Goal: Information Seeking & Learning: Check status

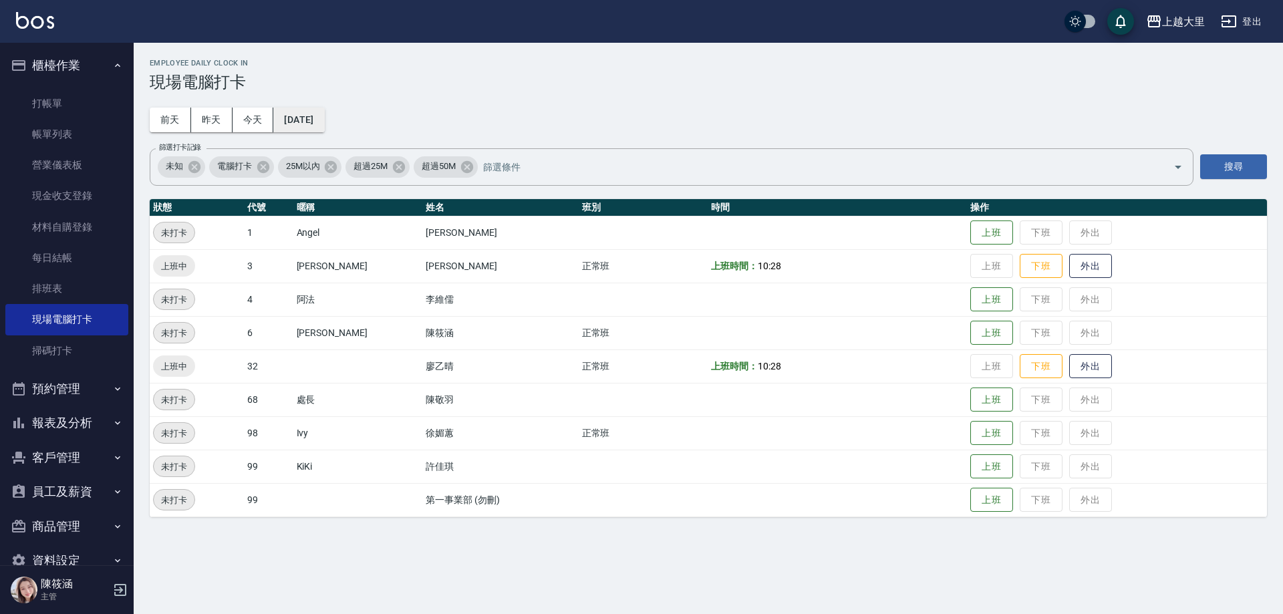
click at [324, 113] on button "[DATE]" at bounding box center [298, 120] width 51 height 25
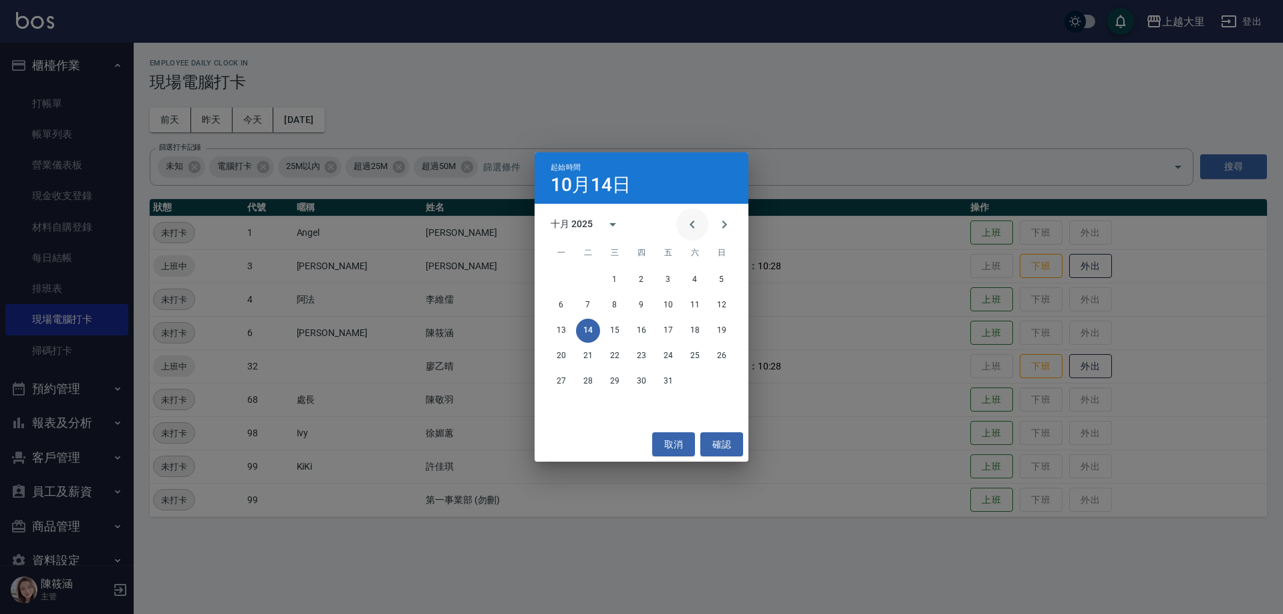
click at [705, 227] on button "Previous month" at bounding box center [692, 224] width 32 height 32
click at [555, 286] on button "1" at bounding box center [561, 280] width 24 height 24
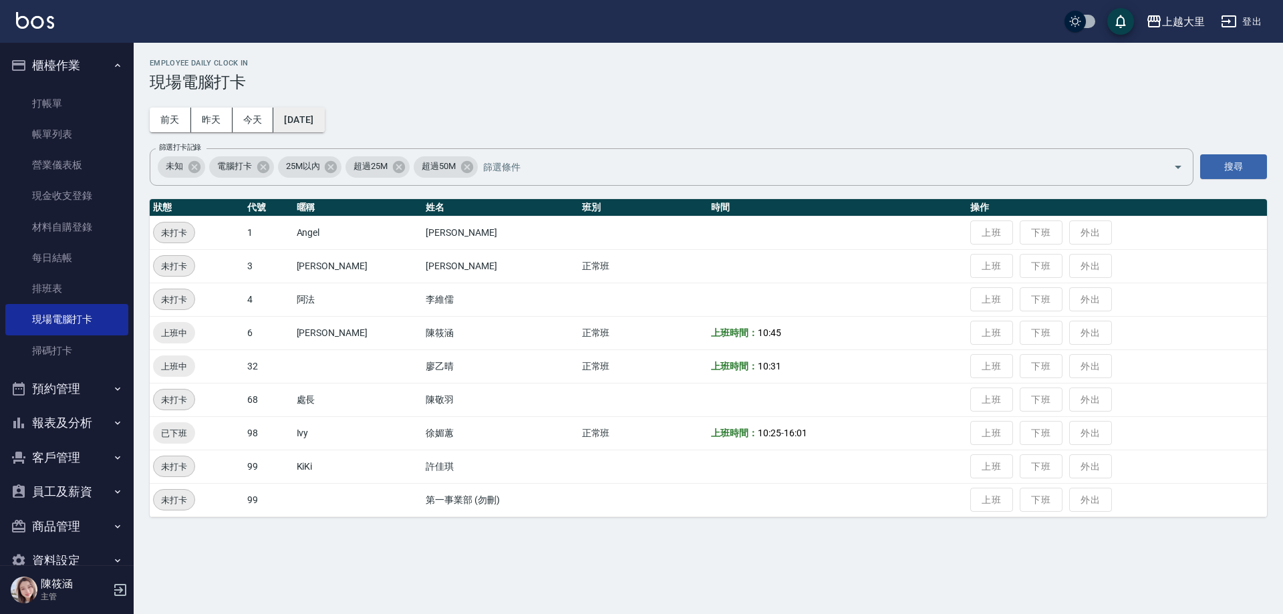
click at [293, 122] on button "[DATE]" at bounding box center [298, 120] width 51 height 25
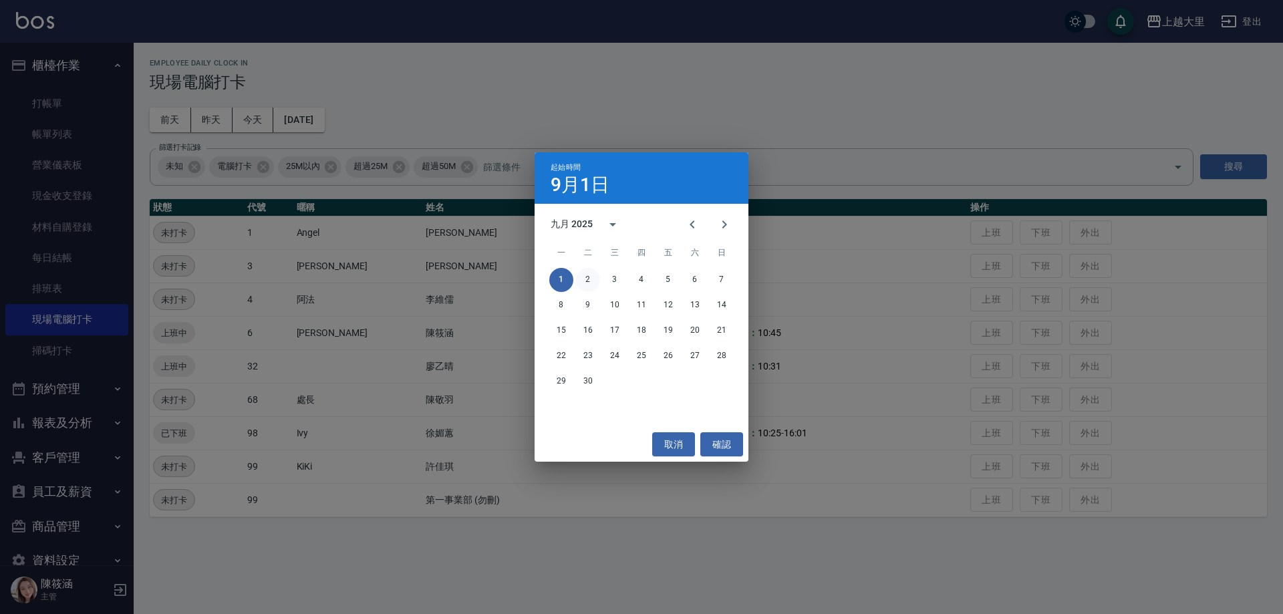
click at [591, 285] on button "2" at bounding box center [588, 280] width 24 height 24
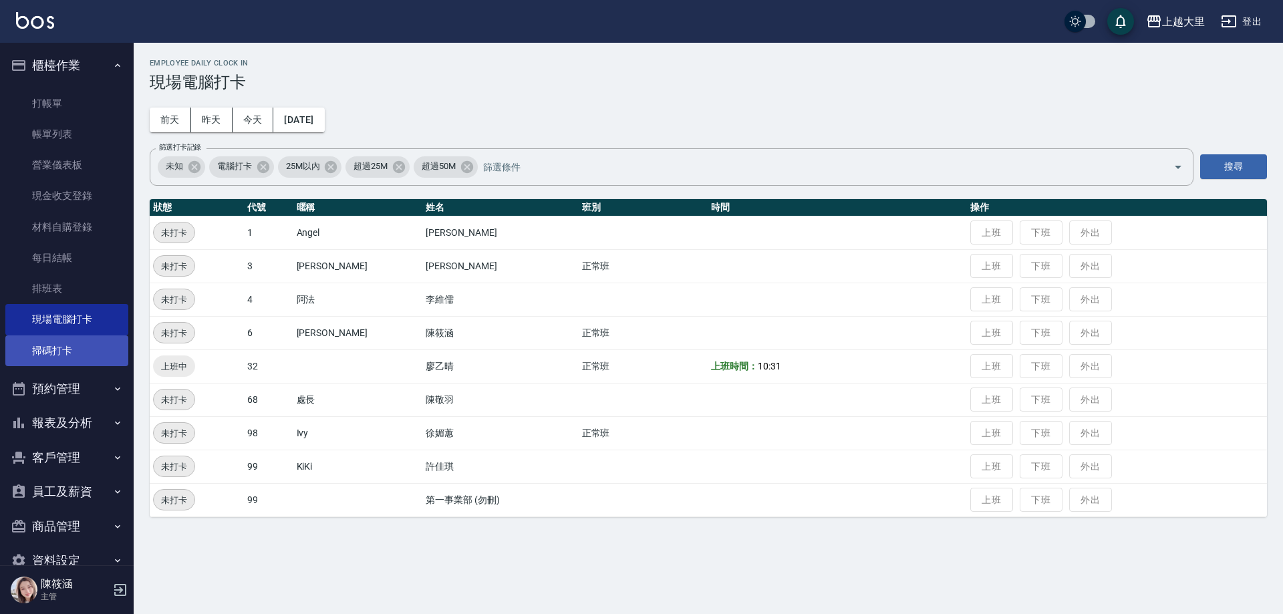
scroll to position [29, 0]
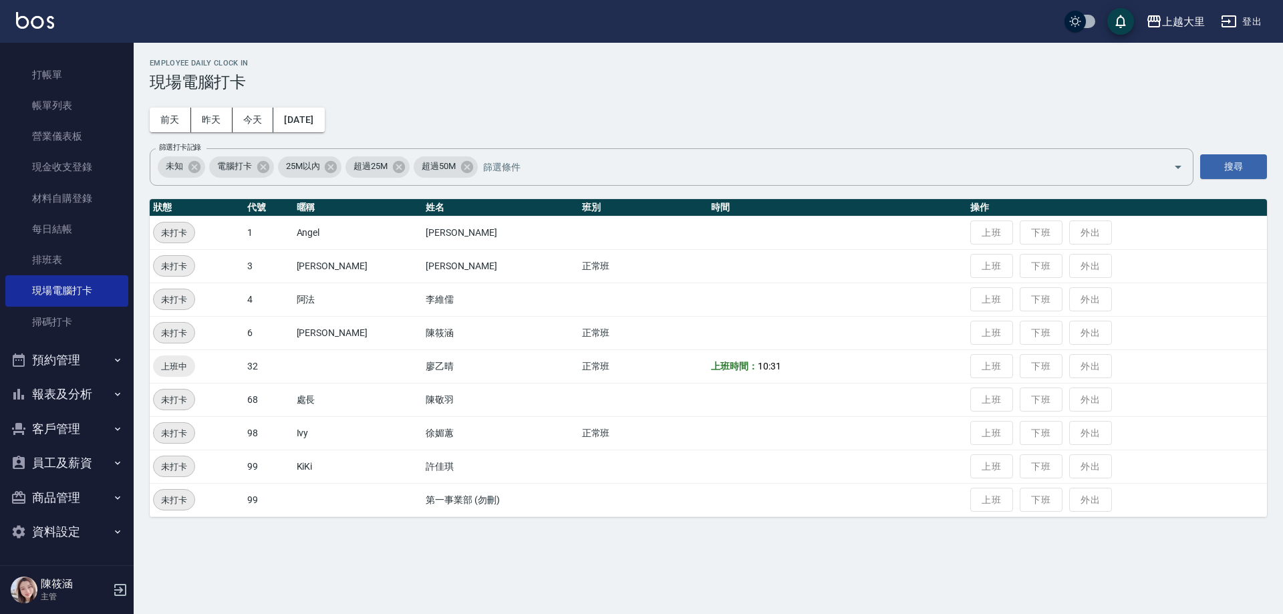
click at [48, 360] on button "預約管理" at bounding box center [66, 360] width 123 height 35
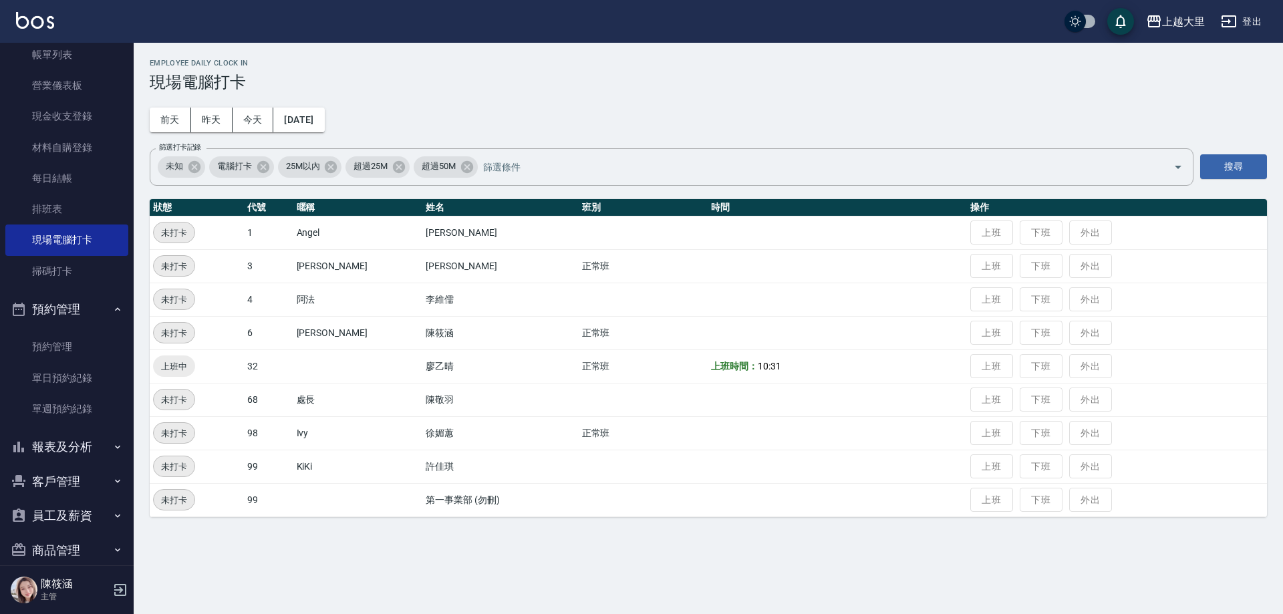
scroll to position [132, 0]
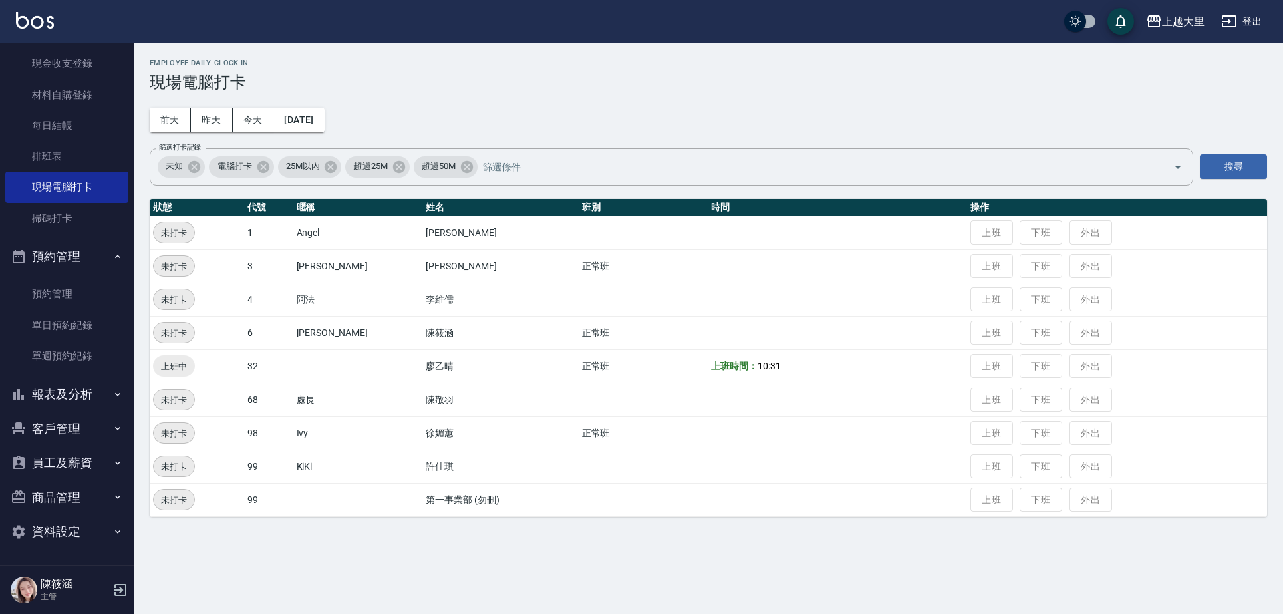
click at [73, 395] on button "報表及分析" at bounding box center [66, 394] width 123 height 35
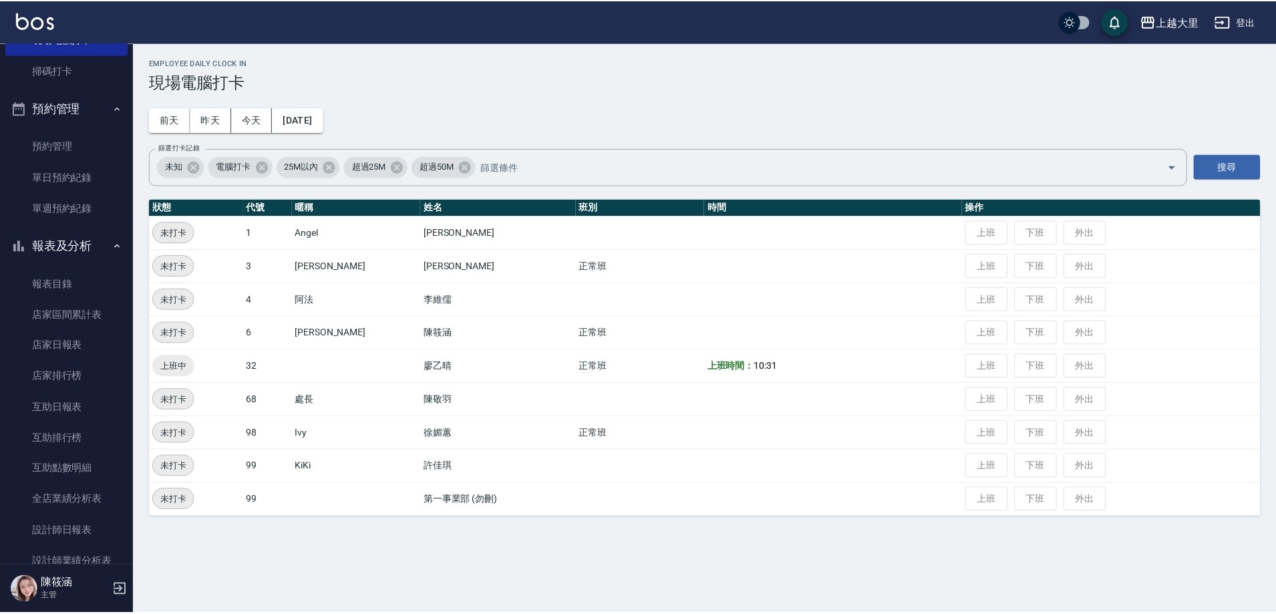
scroll to position [400, 0]
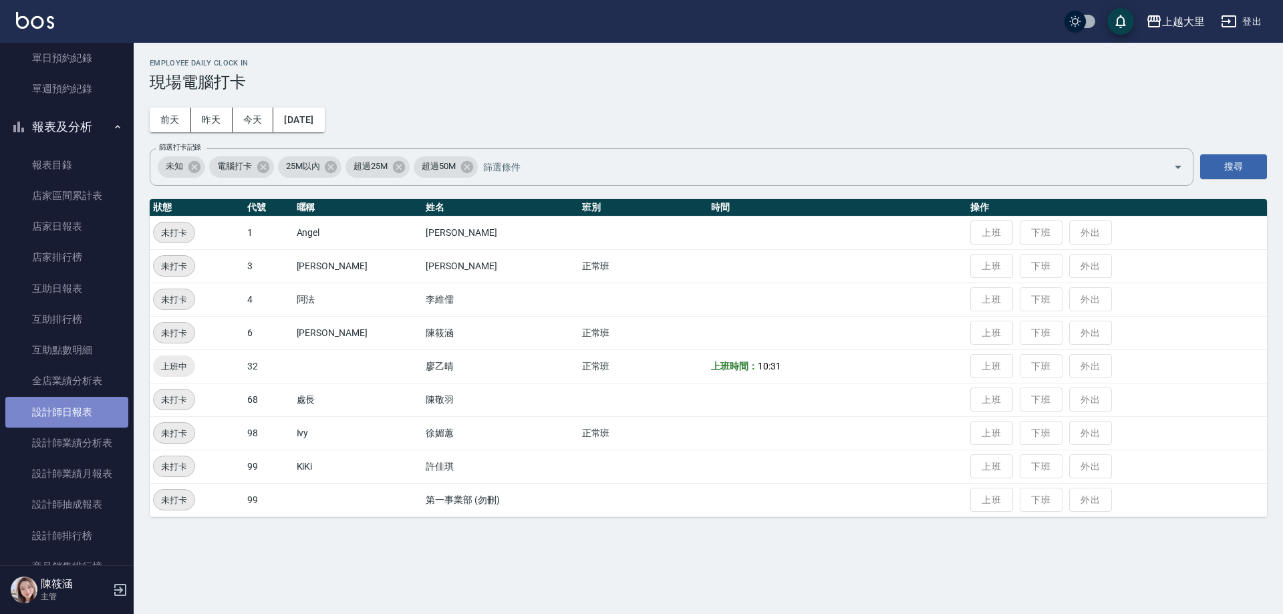
click at [79, 412] on link "設計師日報表" at bounding box center [66, 412] width 123 height 31
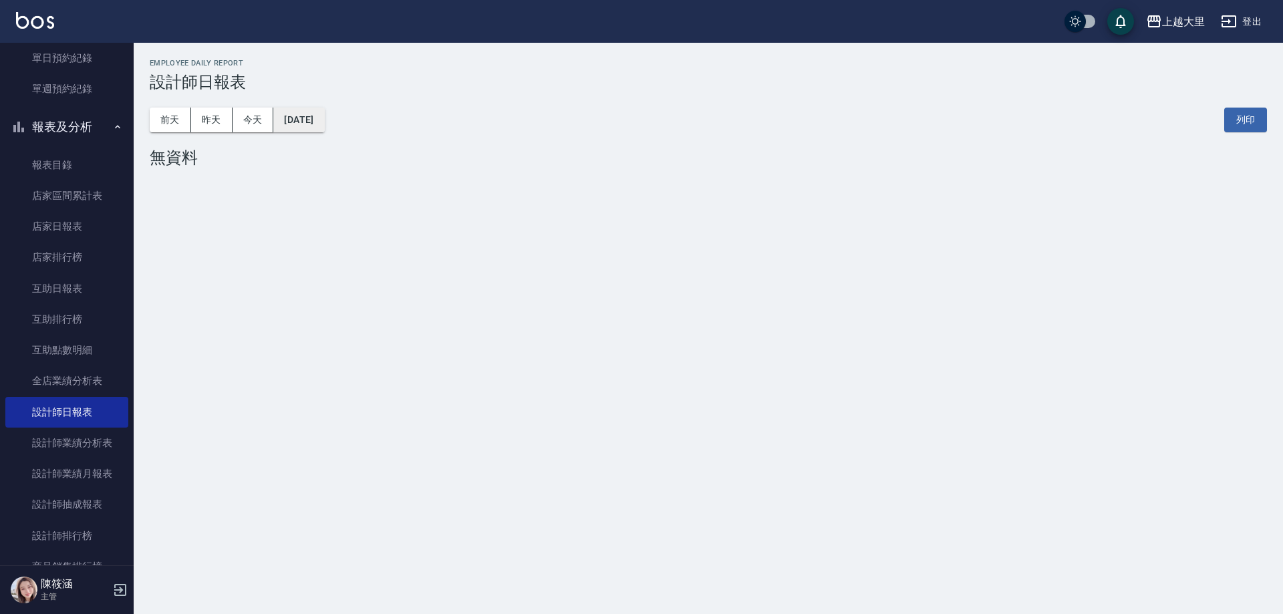
click at [310, 117] on button "[DATE]" at bounding box center [298, 120] width 51 height 25
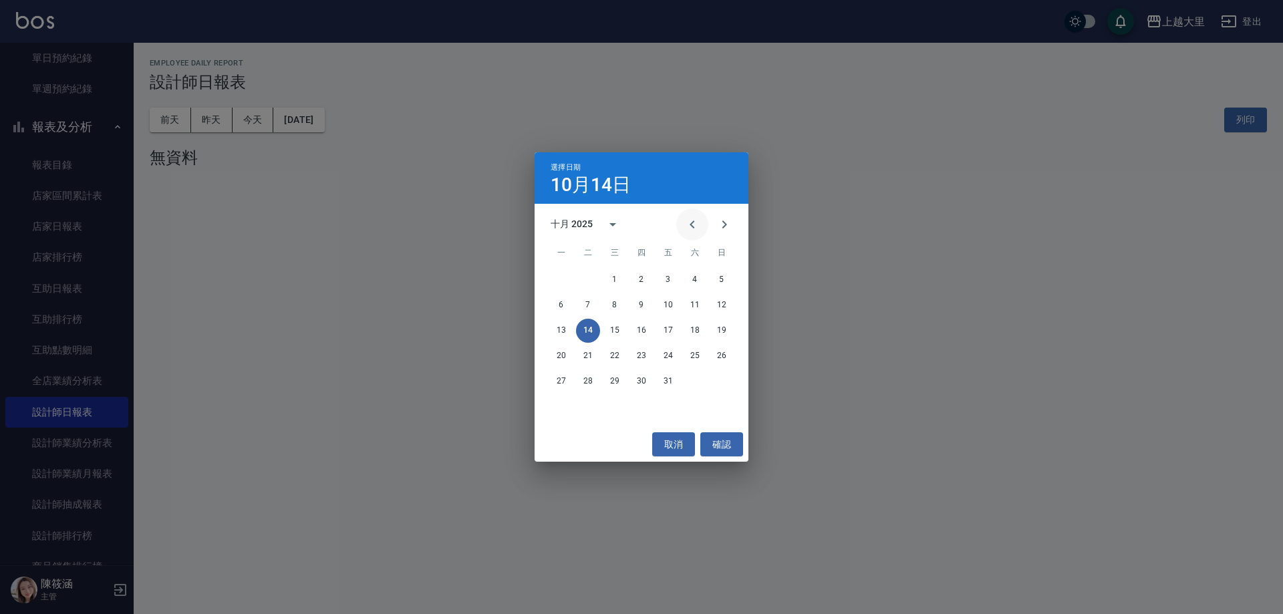
click at [680, 225] on button "Previous month" at bounding box center [692, 224] width 32 height 32
click at [589, 280] on button "2" at bounding box center [588, 280] width 24 height 24
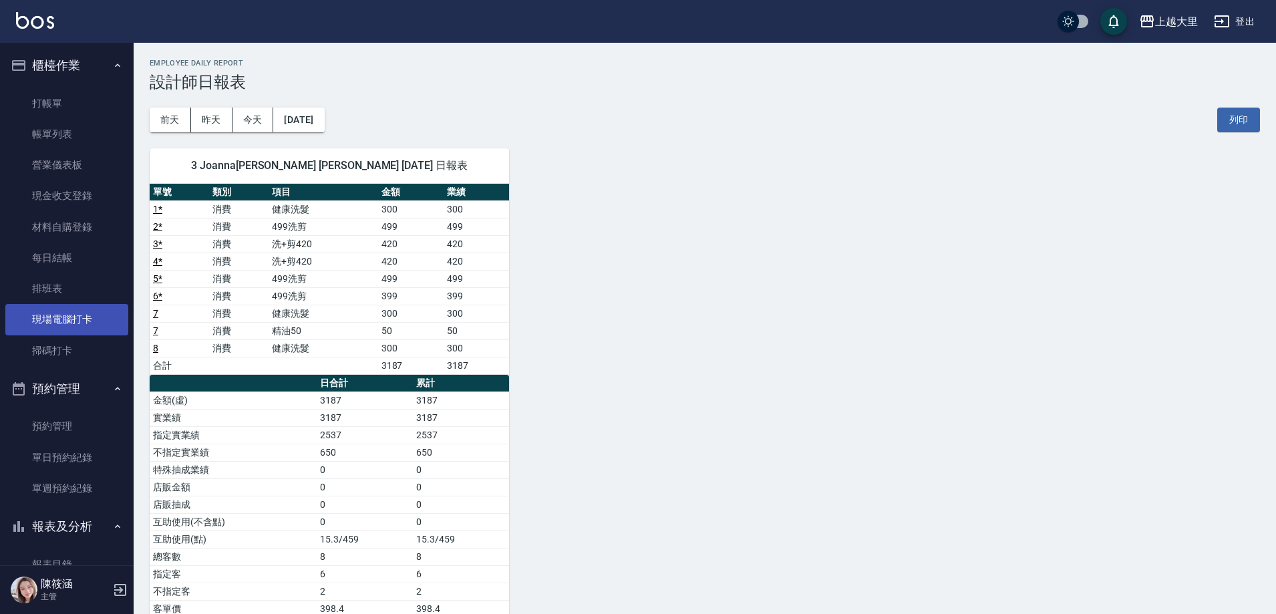
click at [63, 317] on link "現場電腦打卡" at bounding box center [66, 319] width 123 height 31
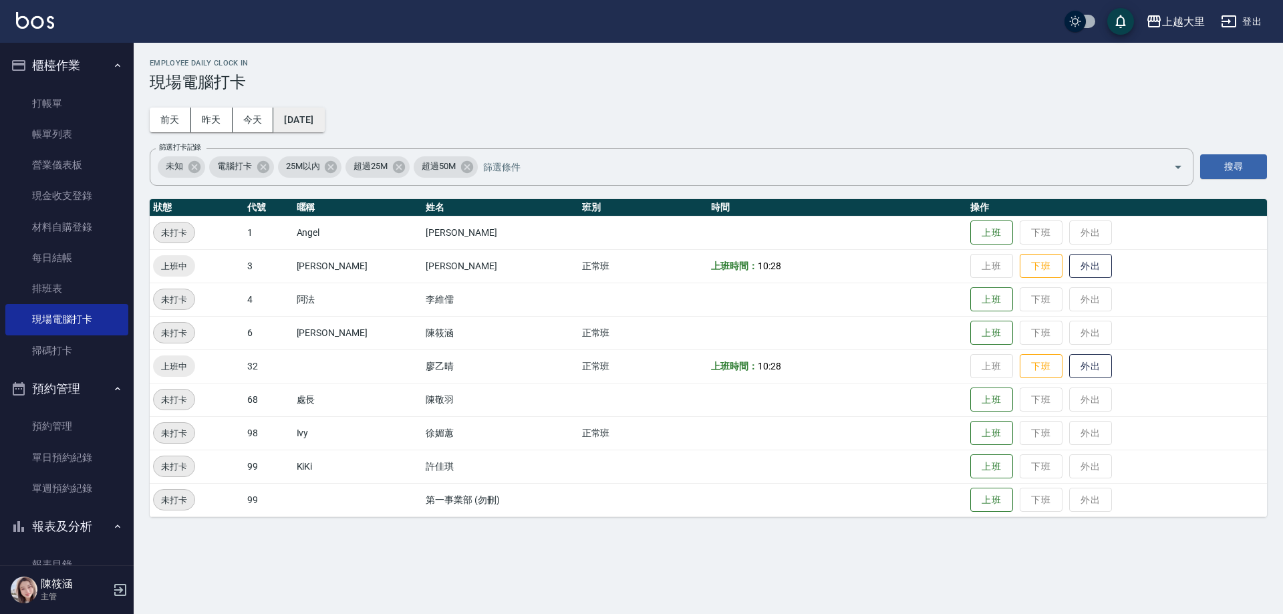
click at [324, 112] on button "[DATE]" at bounding box center [298, 120] width 51 height 25
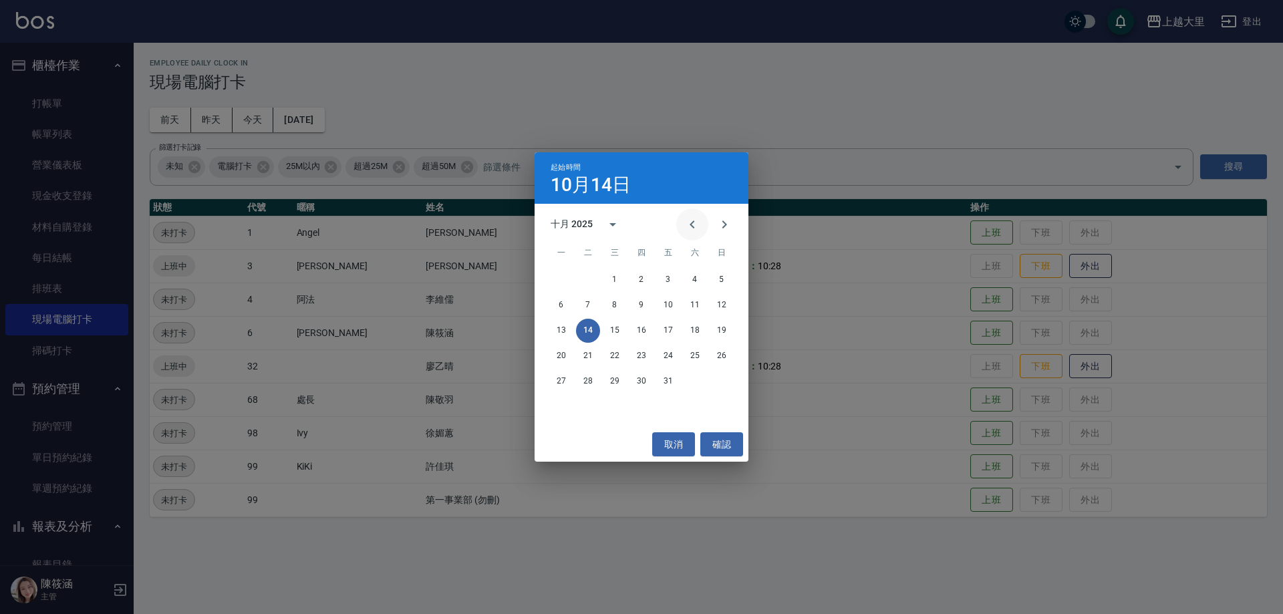
click at [698, 224] on icon "Previous month" at bounding box center [692, 224] width 16 height 16
click at [597, 280] on button "2" at bounding box center [588, 280] width 24 height 24
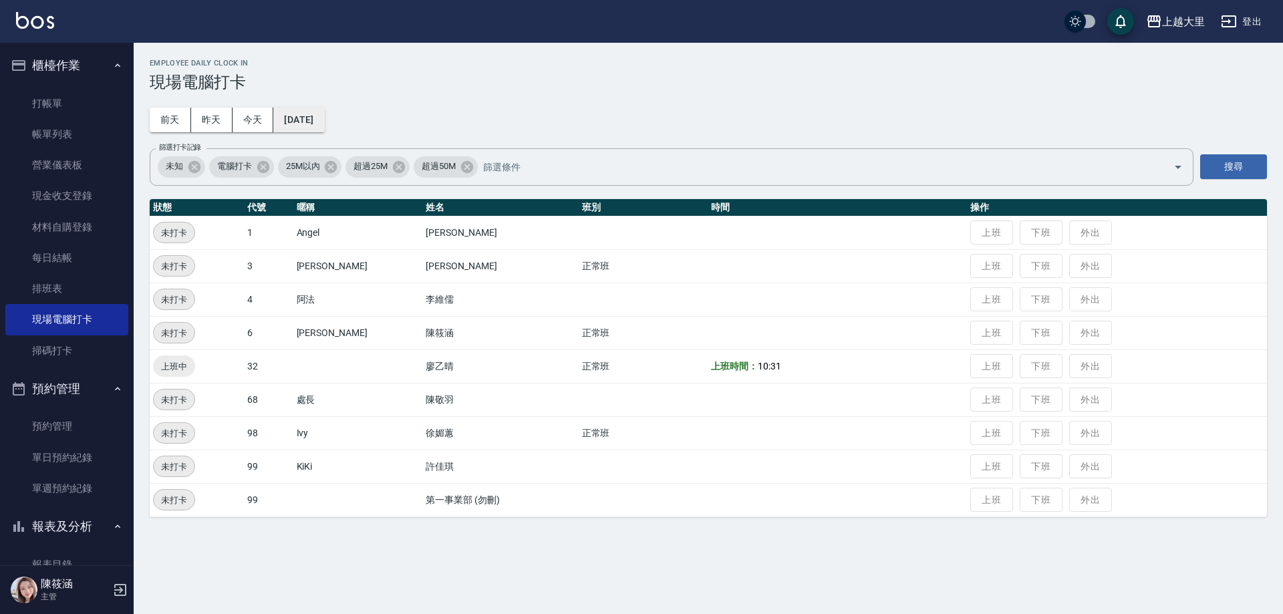
click at [309, 120] on button "[DATE]" at bounding box center [298, 120] width 51 height 25
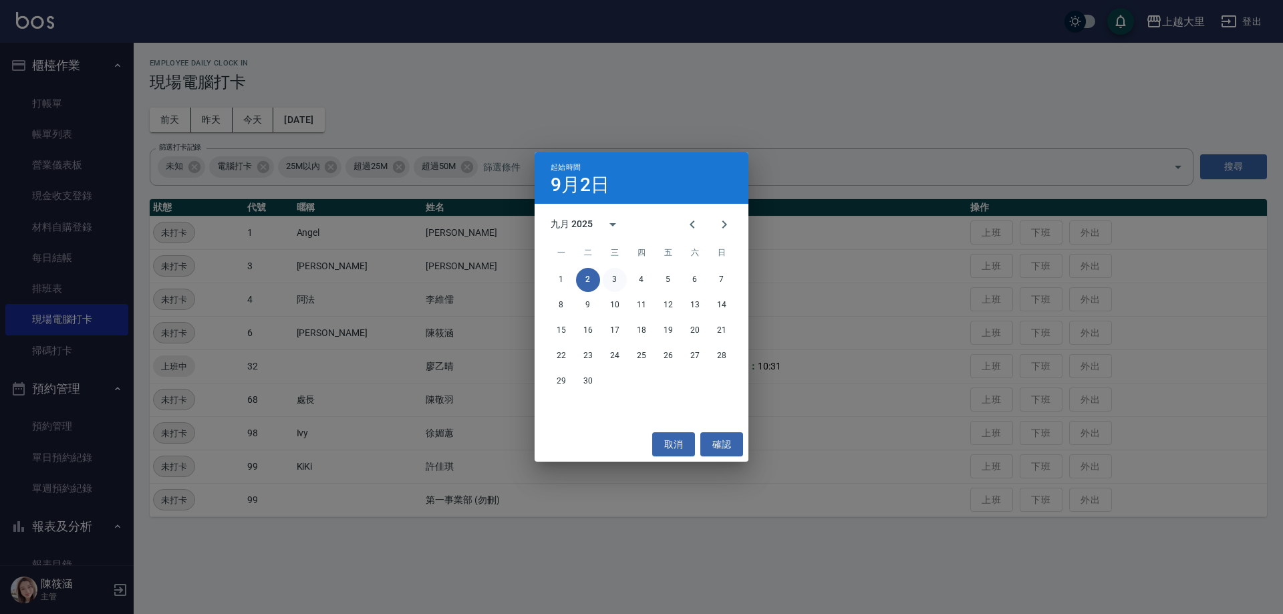
click at [618, 272] on button "3" at bounding box center [615, 280] width 24 height 24
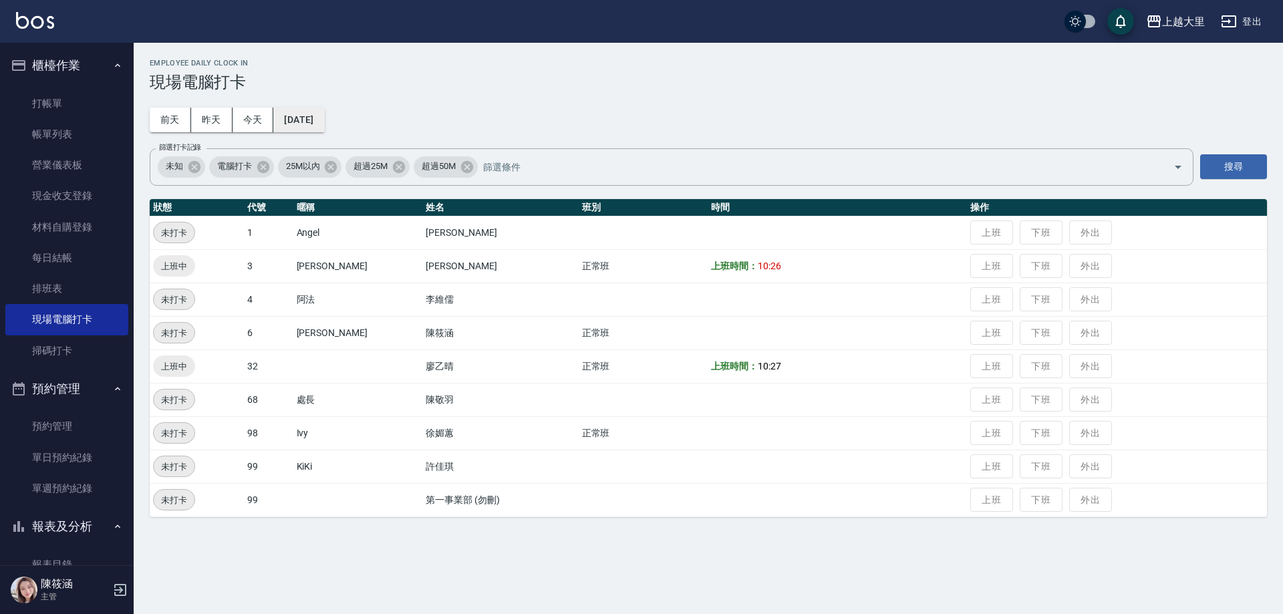
click at [324, 110] on button "[DATE]" at bounding box center [298, 120] width 51 height 25
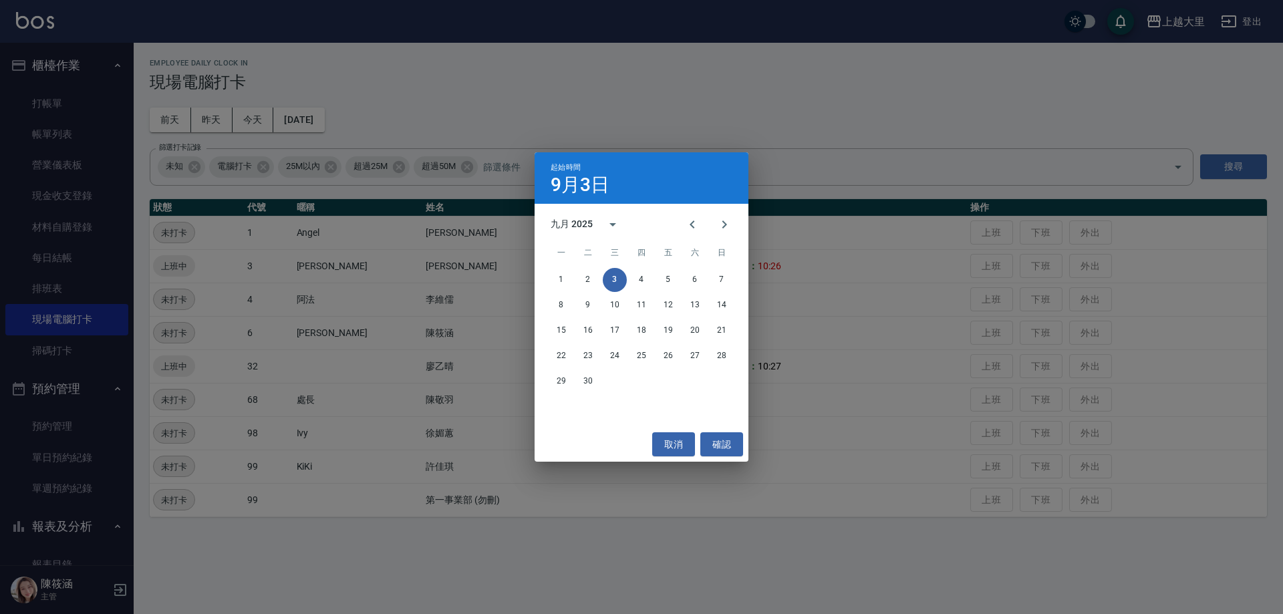
click at [655, 280] on div "1 2 3 4 5 6 7" at bounding box center [642, 280] width 214 height 24
click at [647, 281] on button "4" at bounding box center [641, 280] width 24 height 24
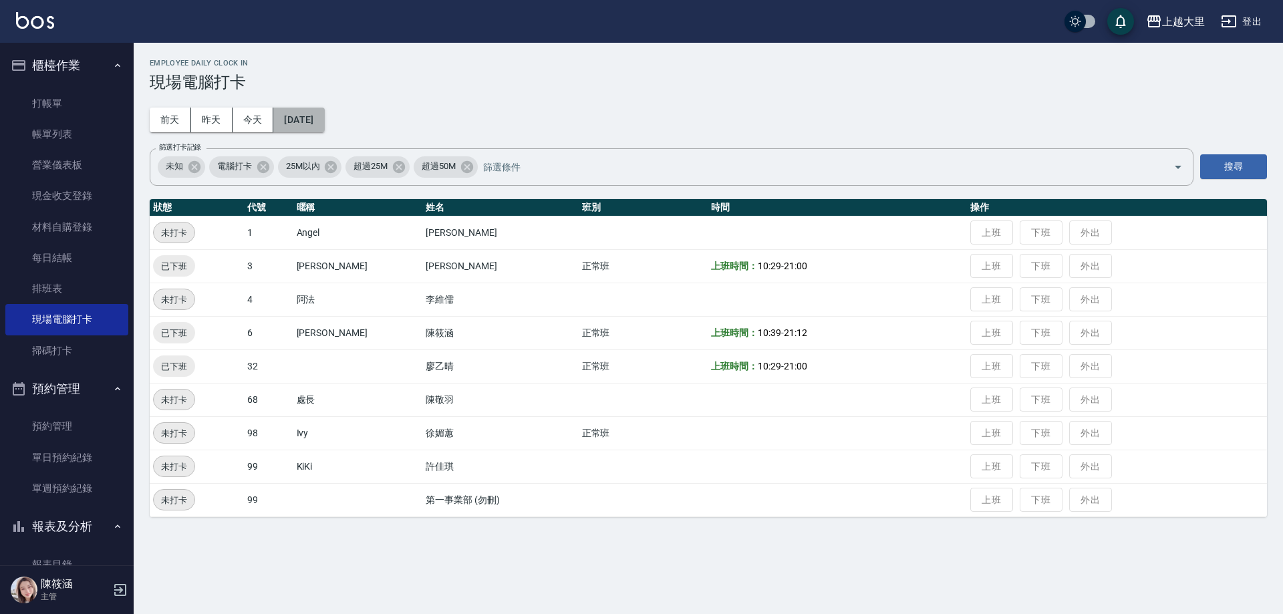
click at [324, 126] on button "[DATE]" at bounding box center [298, 120] width 51 height 25
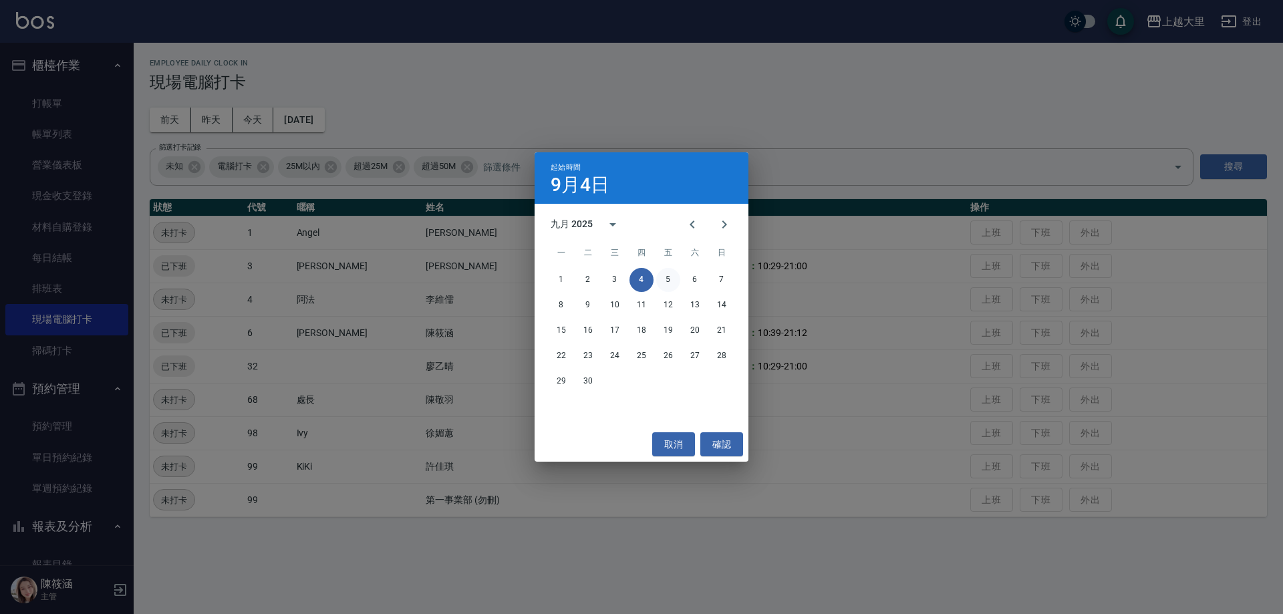
click at [668, 281] on button "5" at bounding box center [668, 280] width 24 height 24
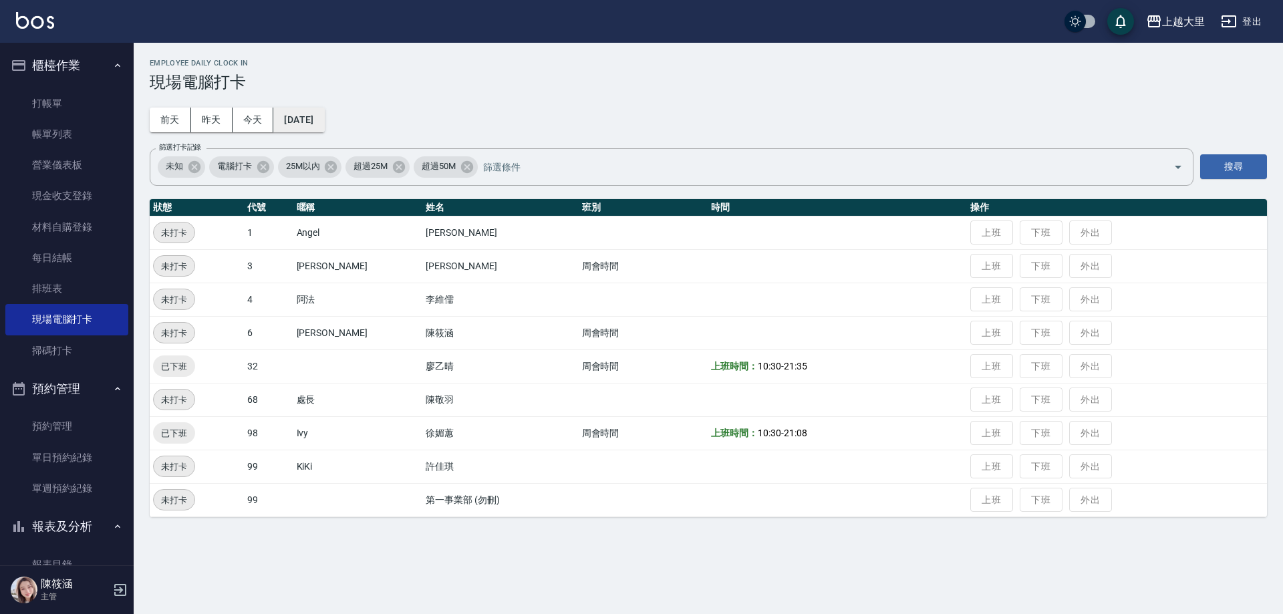
click at [306, 122] on button "[DATE]" at bounding box center [298, 120] width 51 height 25
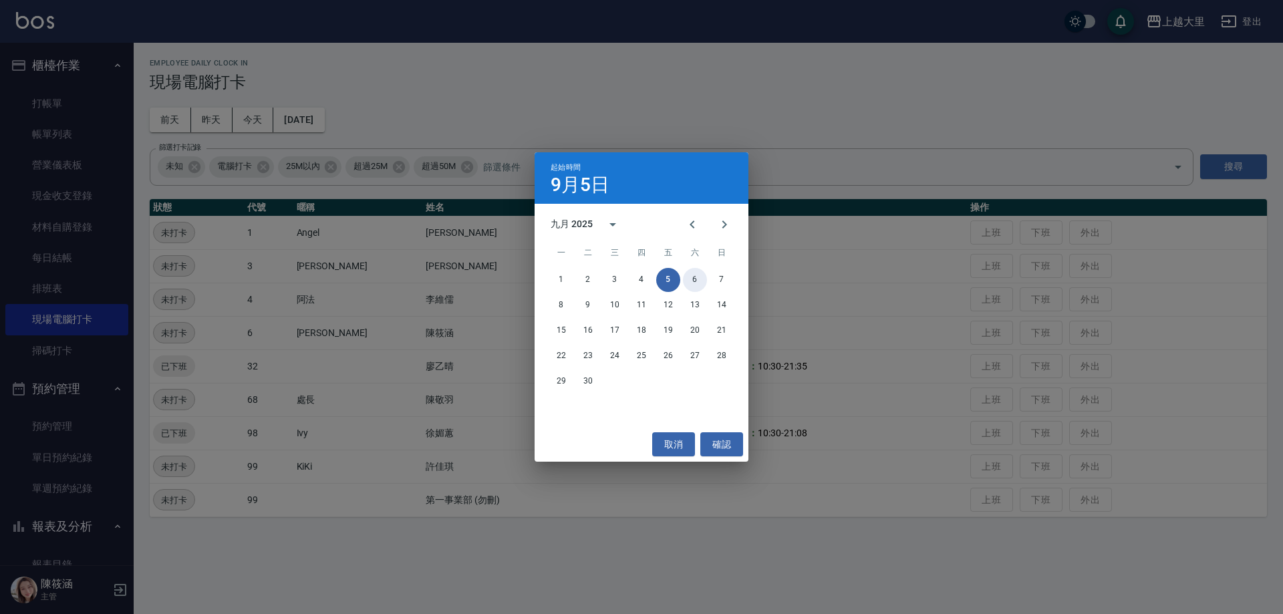
click at [698, 275] on button "6" at bounding box center [695, 280] width 24 height 24
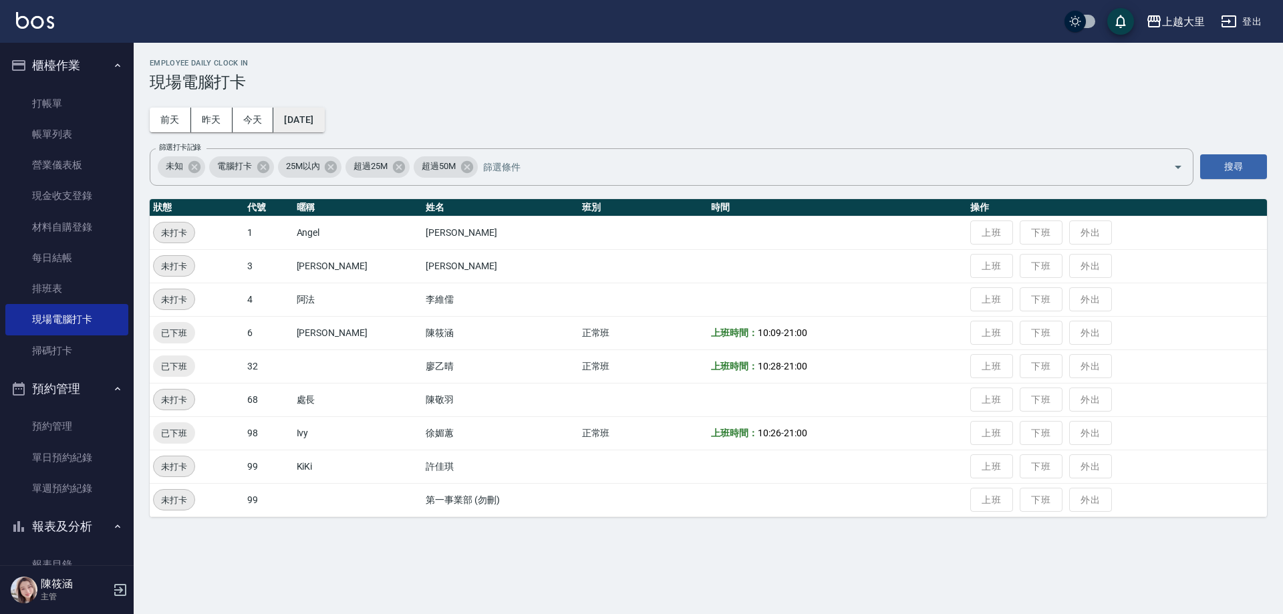
click at [311, 115] on button "[DATE]" at bounding box center [298, 120] width 51 height 25
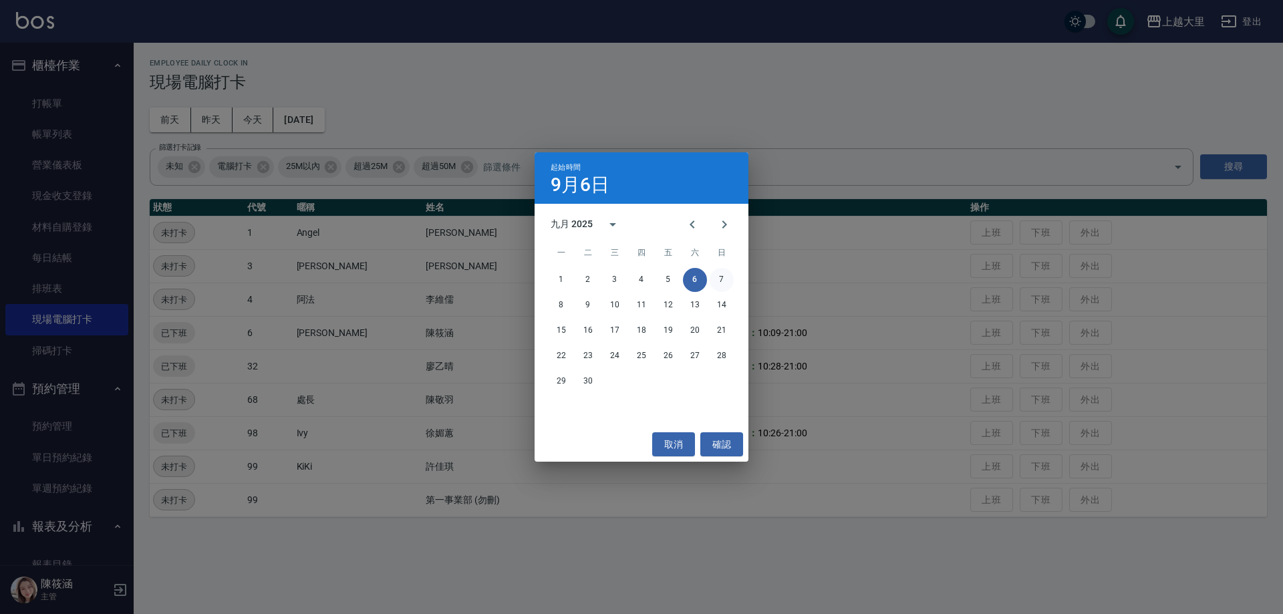
click at [722, 277] on button "7" at bounding box center [722, 280] width 24 height 24
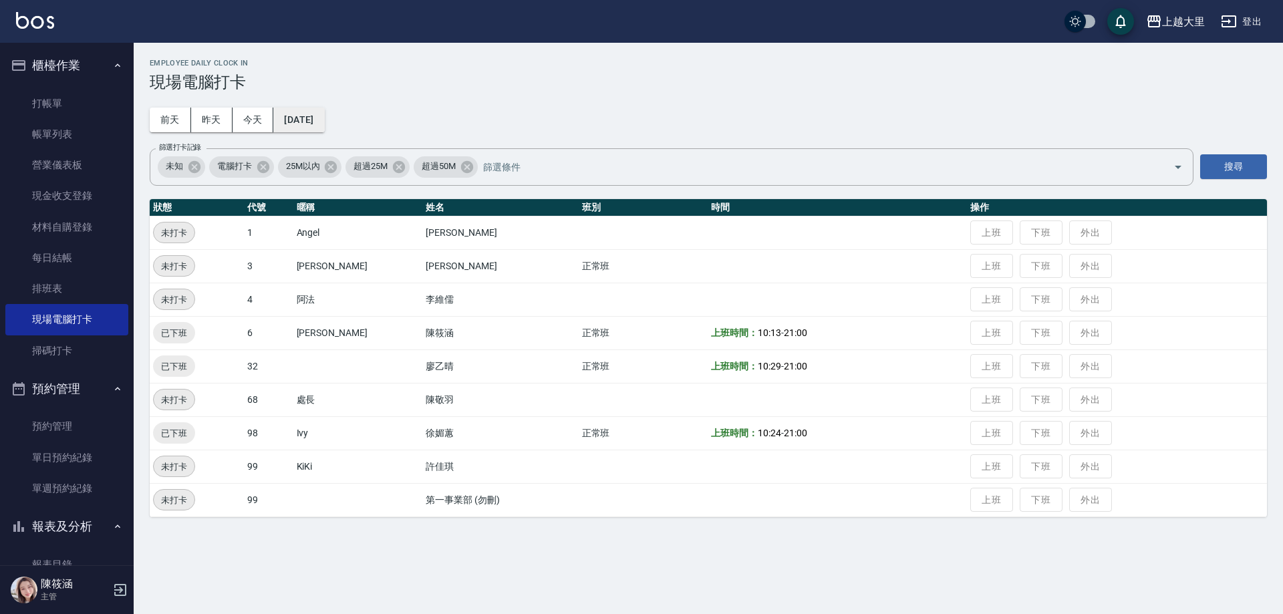
click at [324, 117] on button "[DATE]" at bounding box center [298, 120] width 51 height 25
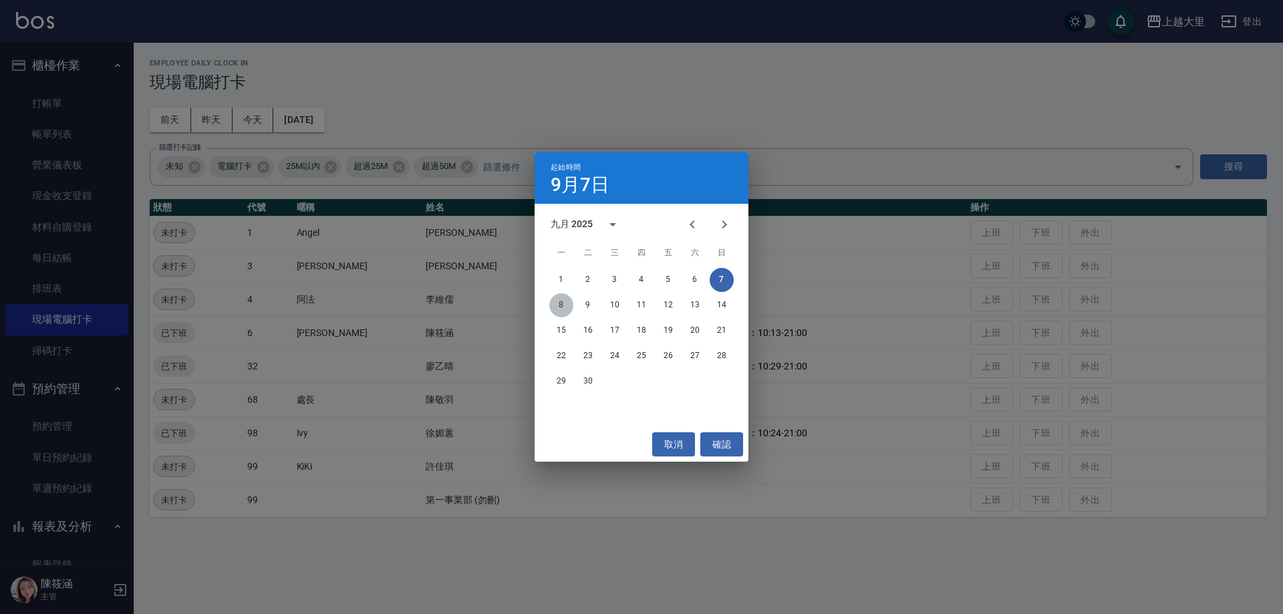
click at [557, 303] on button "8" at bounding box center [561, 305] width 24 height 24
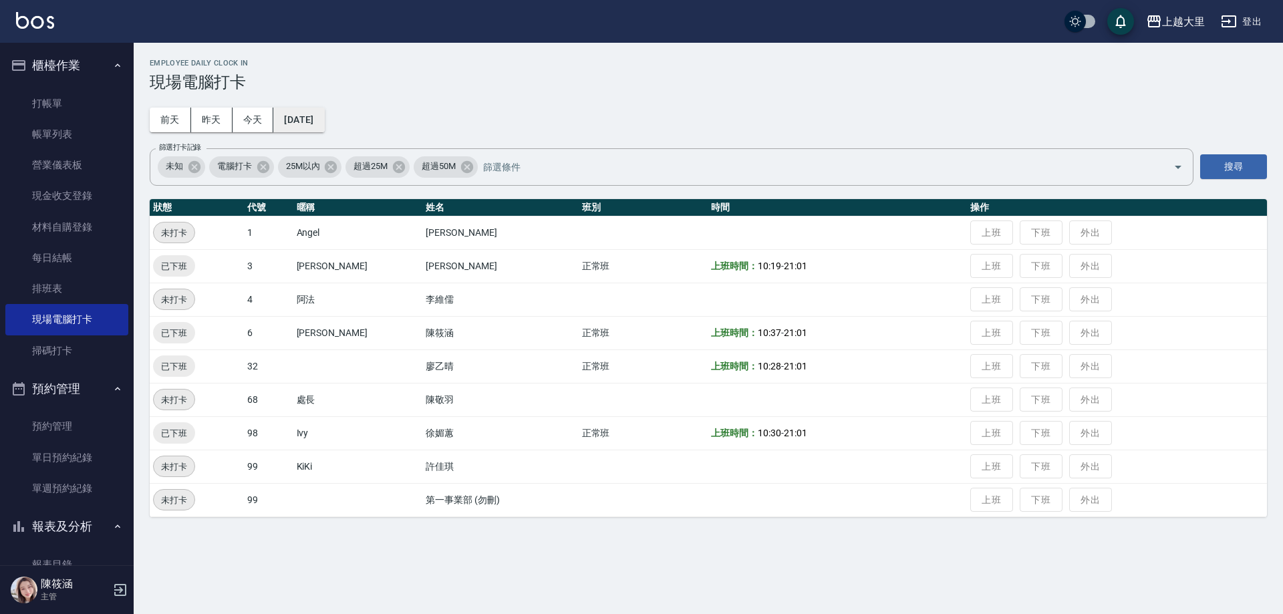
click at [296, 110] on button "[DATE]" at bounding box center [298, 120] width 51 height 25
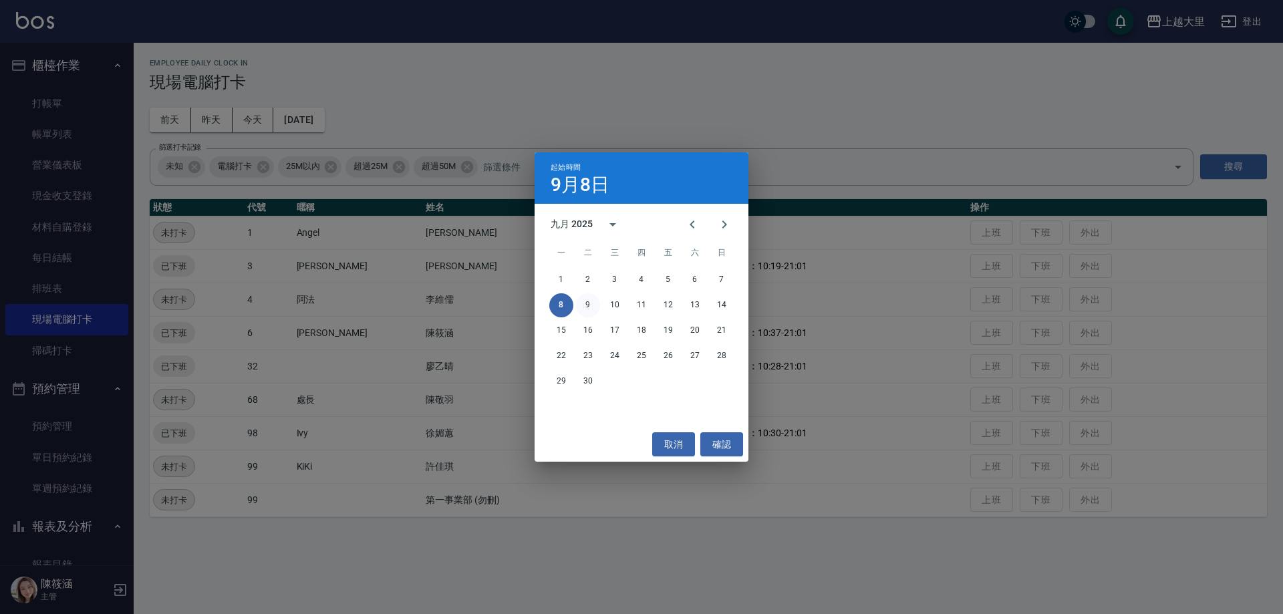
click at [590, 311] on button "9" at bounding box center [588, 305] width 24 height 24
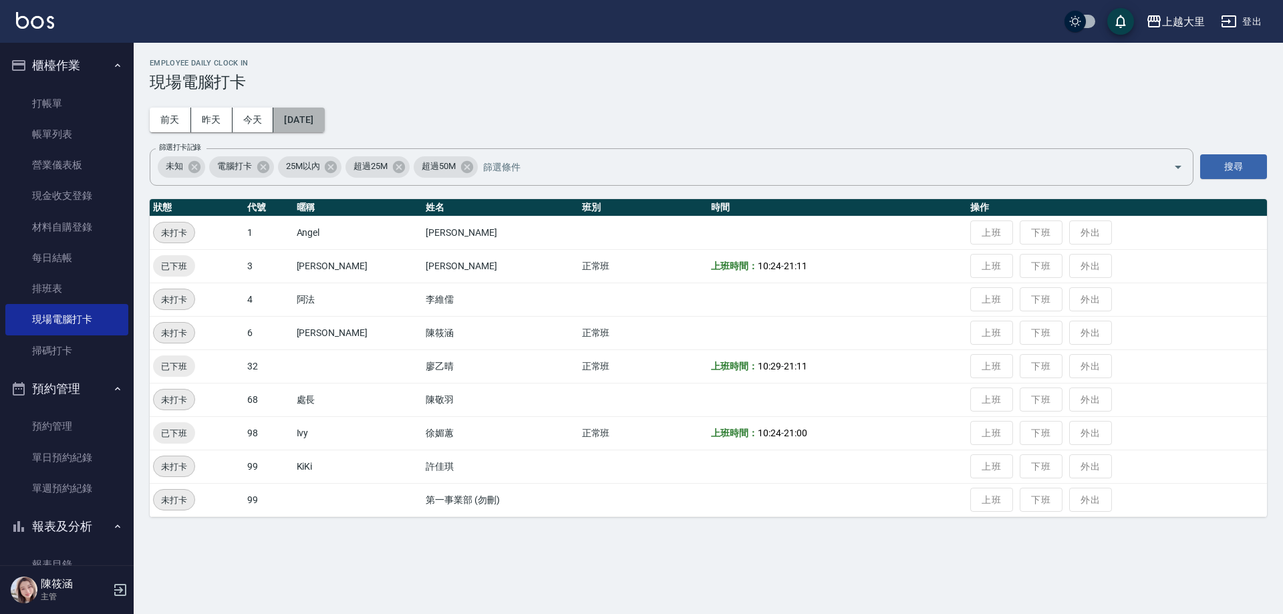
click at [315, 120] on button "[DATE]" at bounding box center [298, 120] width 51 height 25
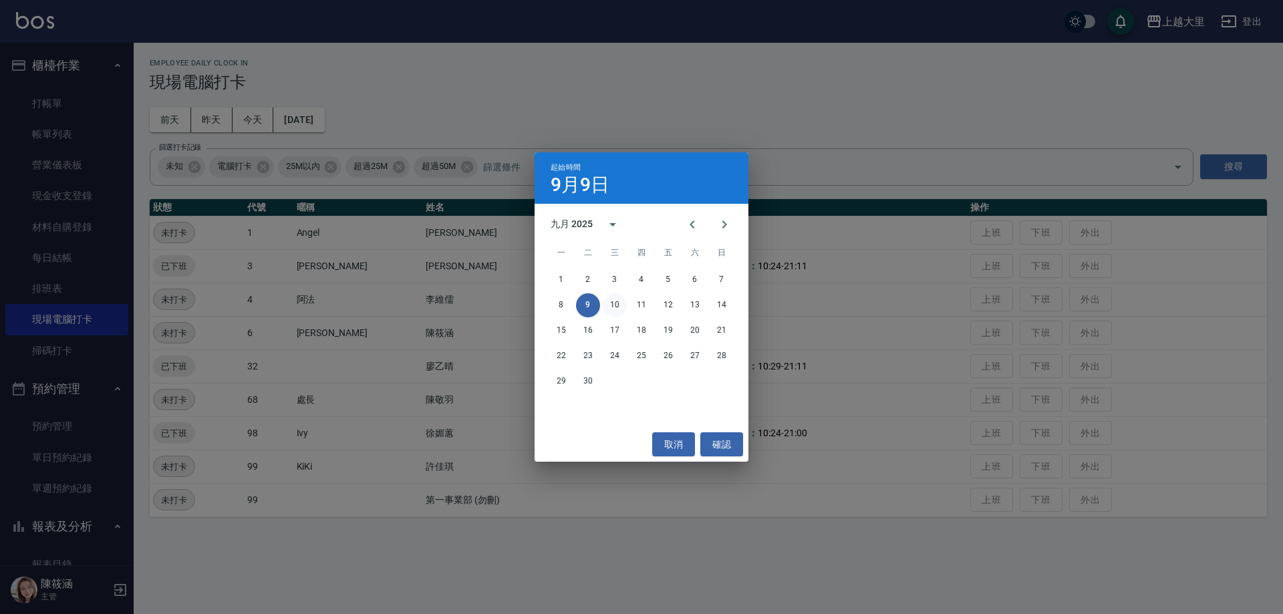
click at [613, 303] on button "10" at bounding box center [615, 305] width 24 height 24
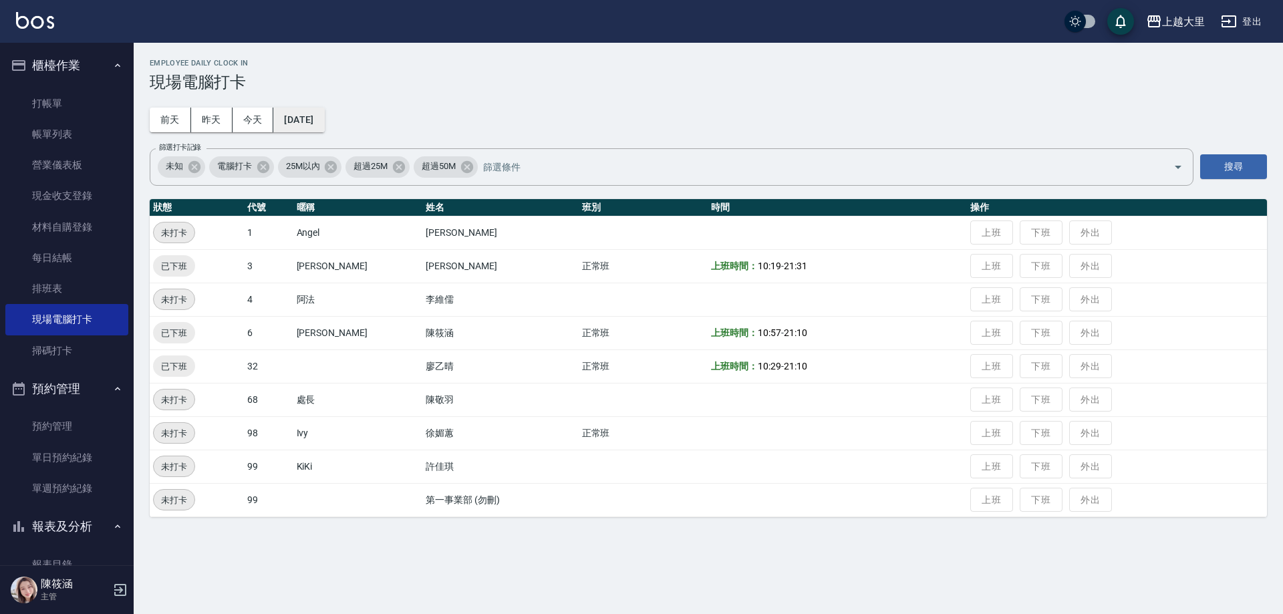
click at [303, 124] on button "[DATE]" at bounding box center [298, 120] width 51 height 25
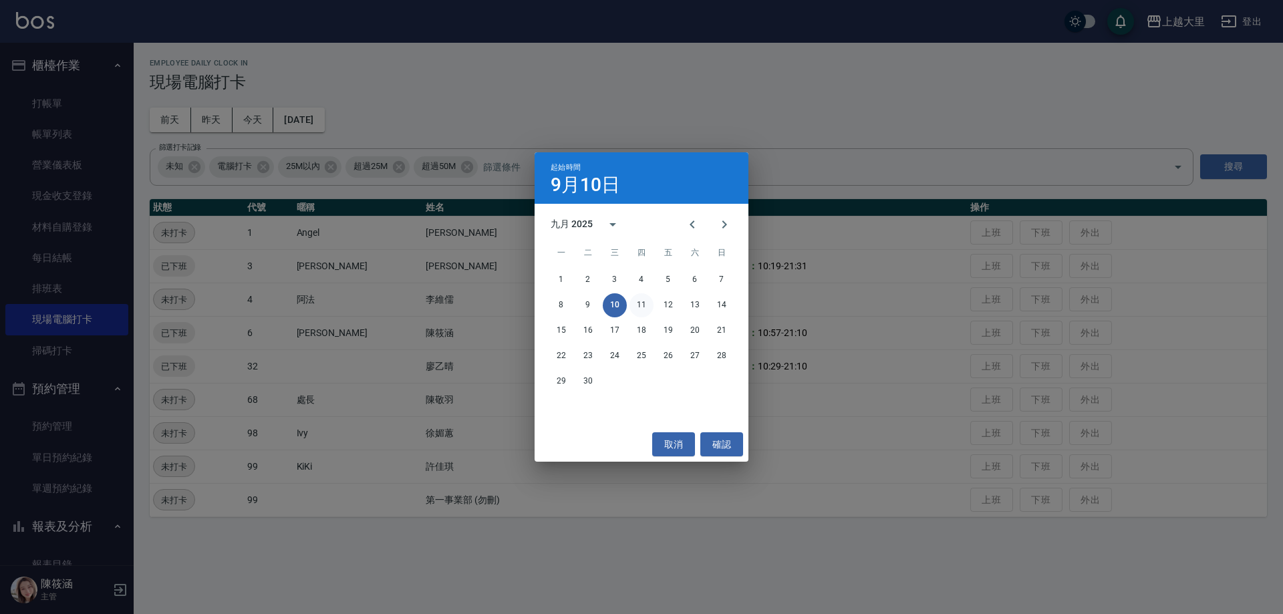
click at [639, 303] on button "11" at bounding box center [641, 305] width 24 height 24
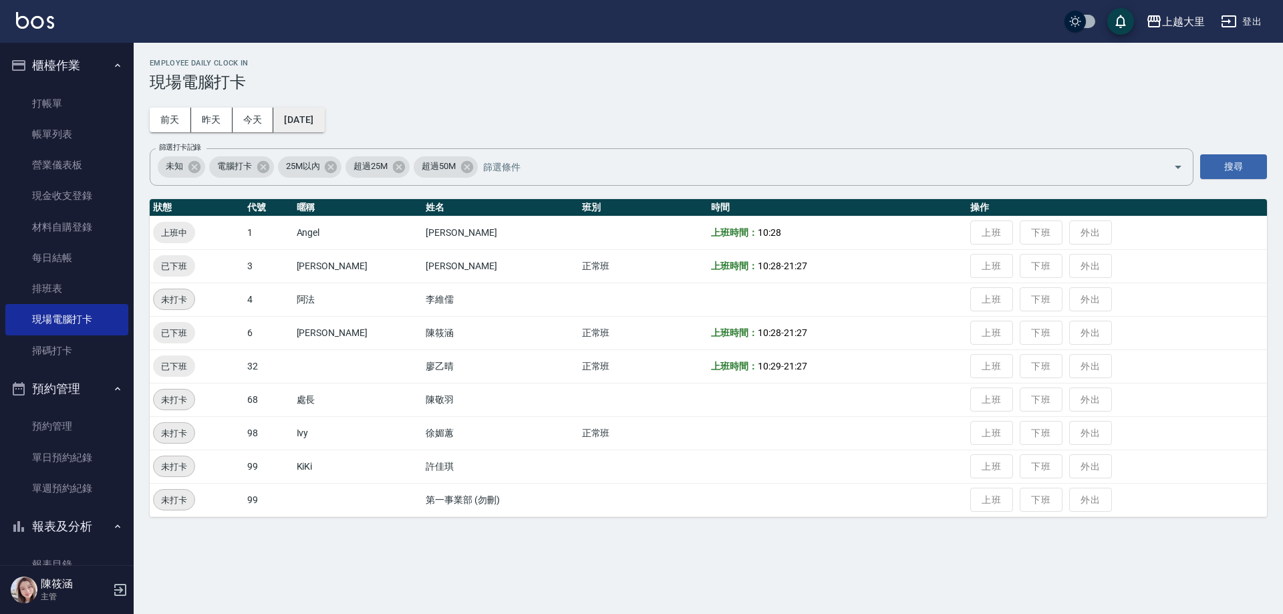
click at [314, 130] on button "[DATE]" at bounding box center [298, 120] width 51 height 25
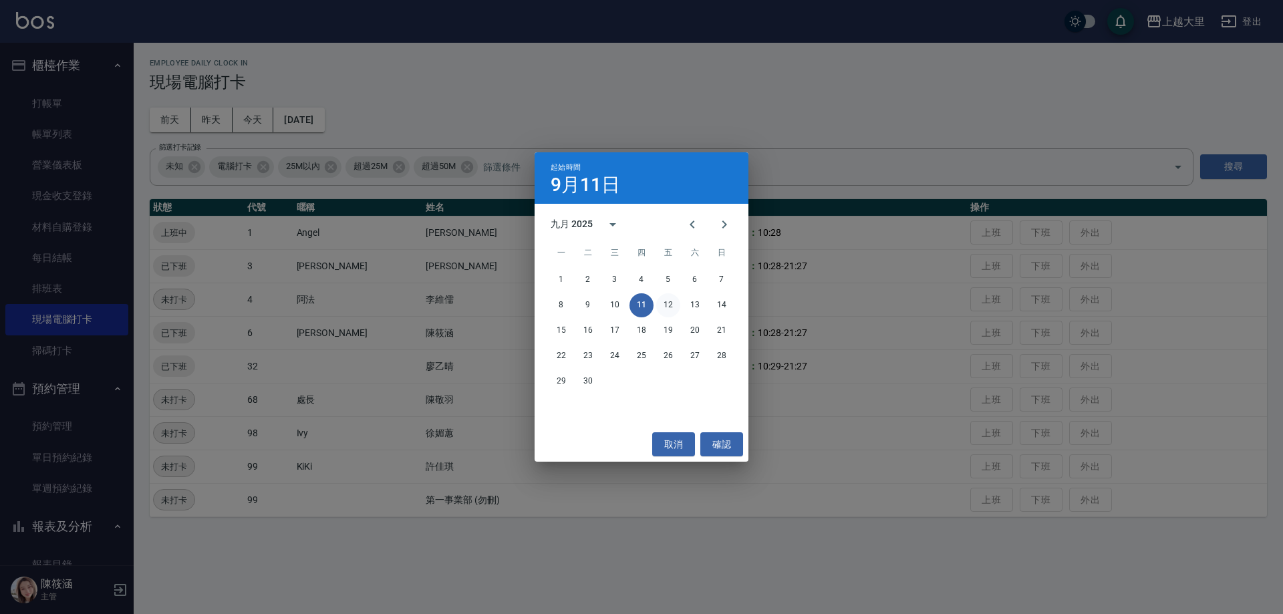
click at [661, 301] on button "12" at bounding box center [668, 305] width 24 height 24
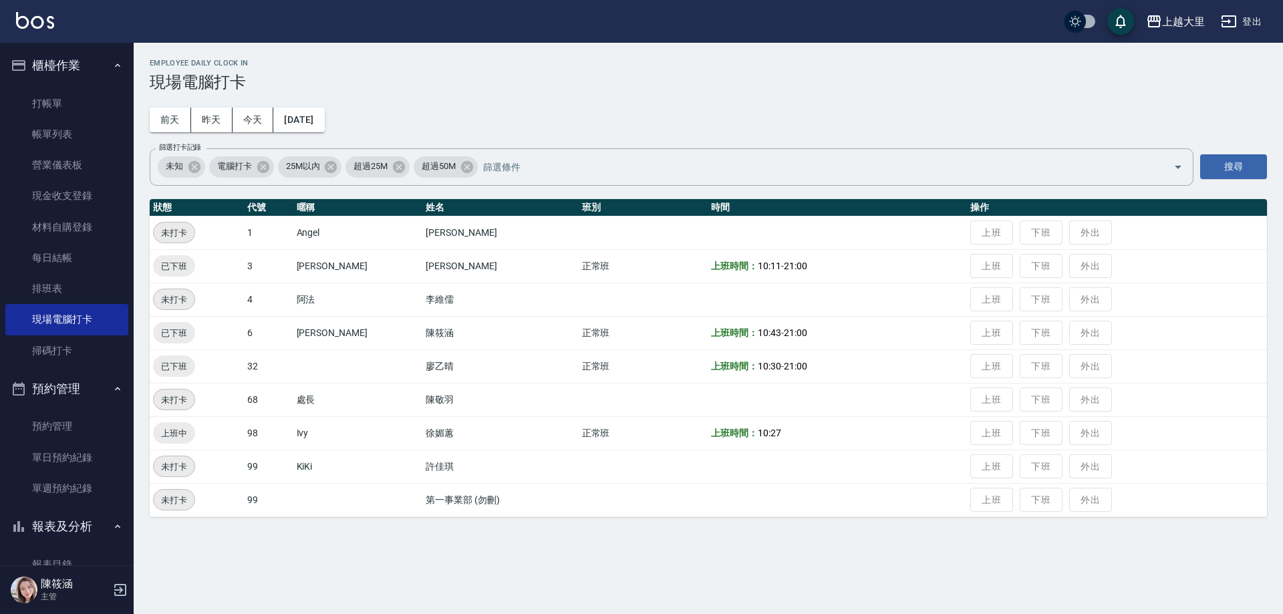
click at [333, 133] on div "Employee Daily Clock In 現場電腦打卡 [DATE] [DATE] [DATE] [DATE] 篩選打卡記錄 未知 電腦打卡 25M以內…" at bounding box center [708, 288] width 1149 height 490
click at [303, 124] on button "[DATE]" at bounding box center [298, 120] width 51 height 25
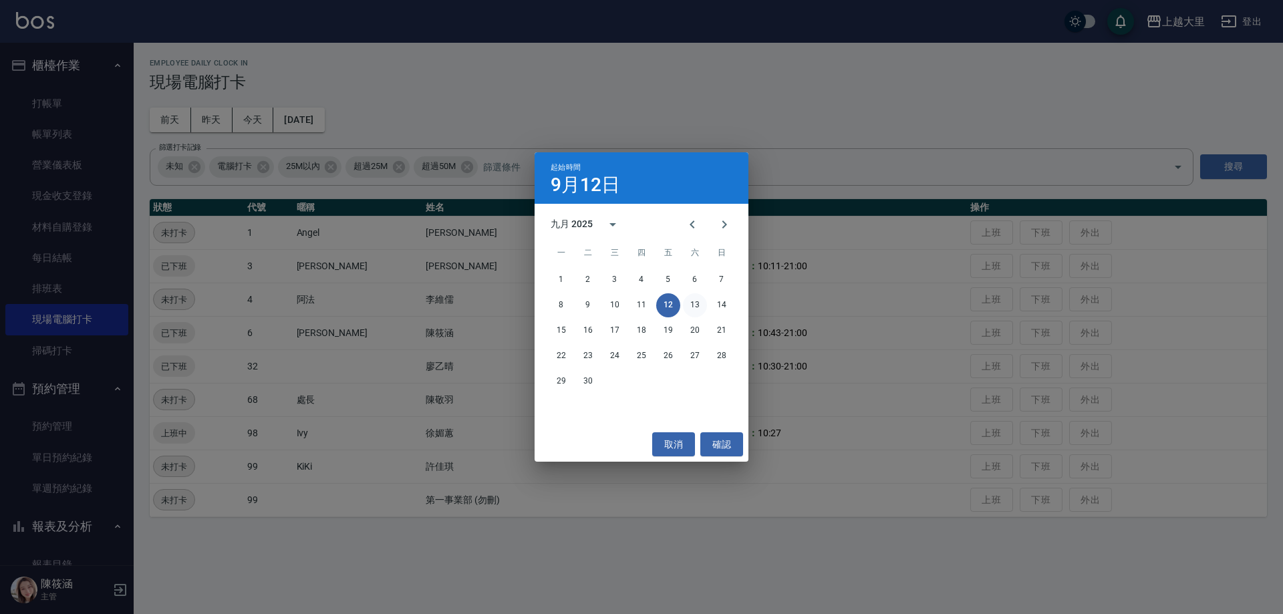
click at [691, 302] on button "13" at bounding box center [695, 305] width 24 height 24
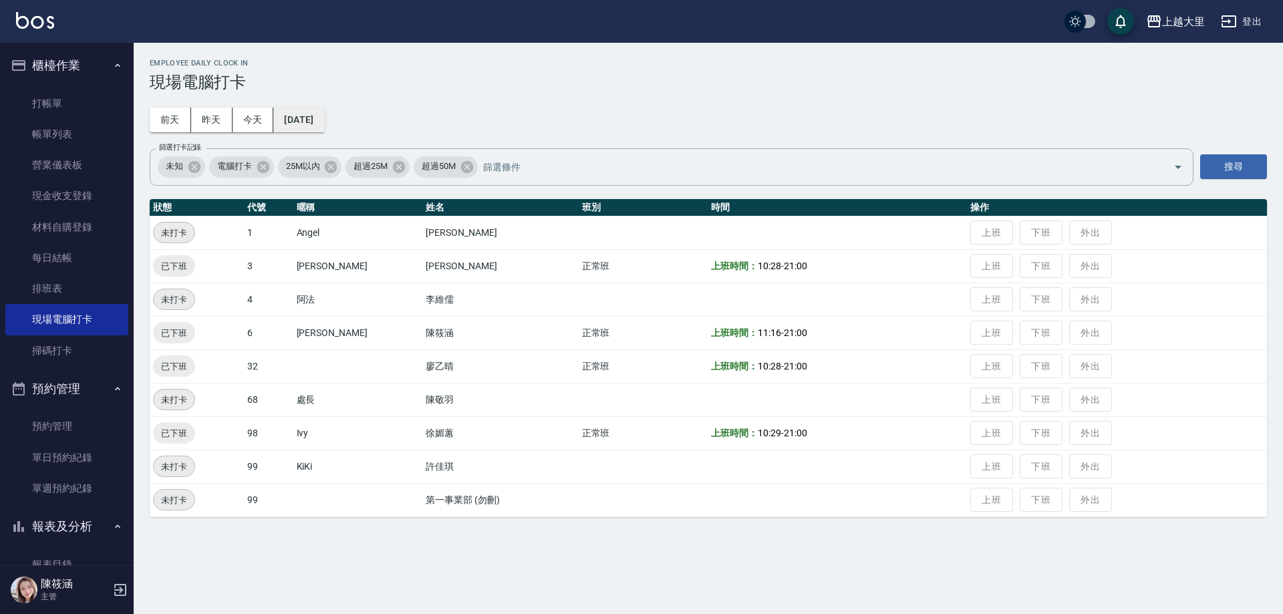
click at [310, 109] on button "[DATE]" at bounding box center [298, 120] width 51 height 25
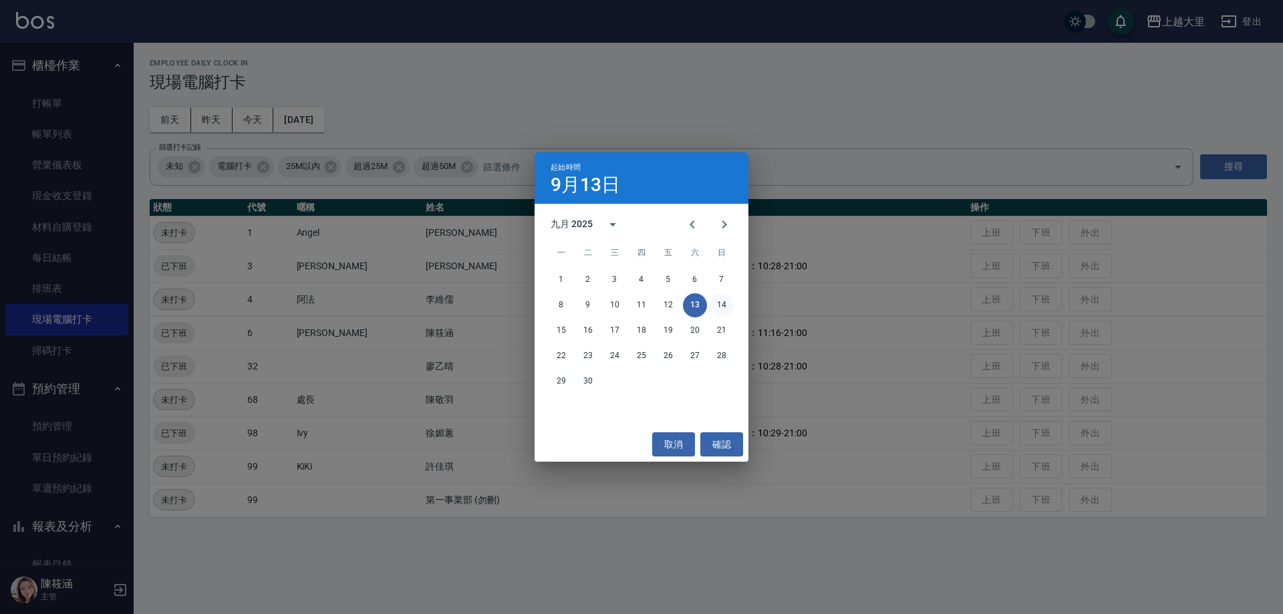
click at [729, 298] on button "14" at bounding box center [722, 305] width 24 height 24
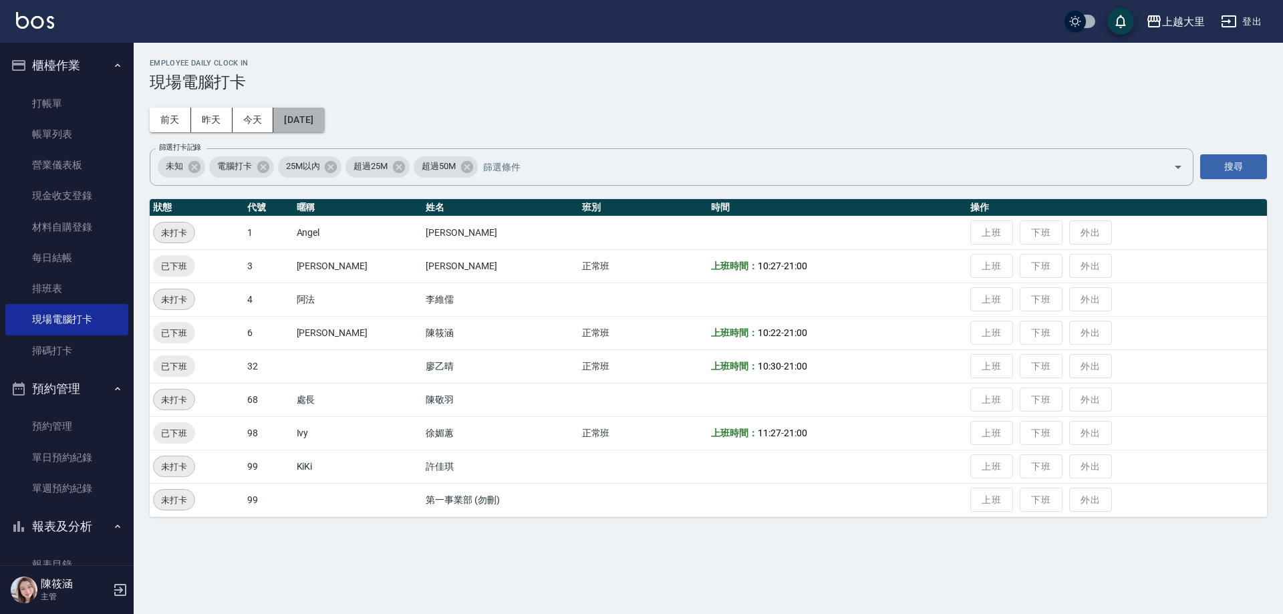
click at [324, 124] on button "[DATE]" at bounding box center [298, 120] width 51 height 25
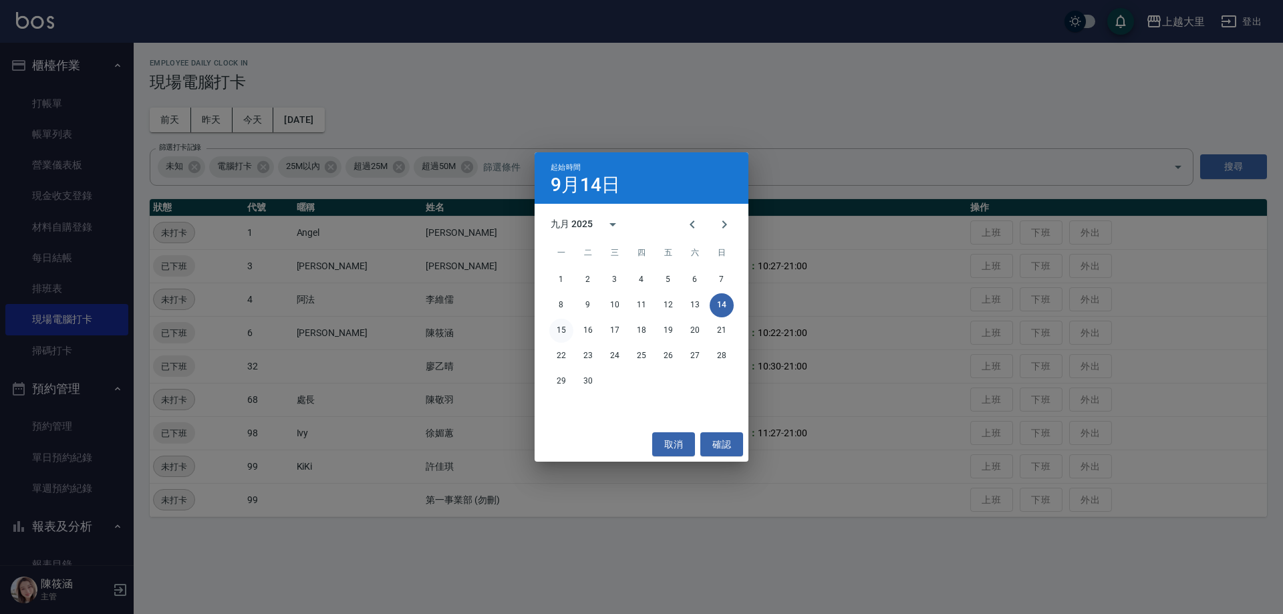
click at [557, 327] on button "15" at bounding box center [561, 331] width 24 height 24
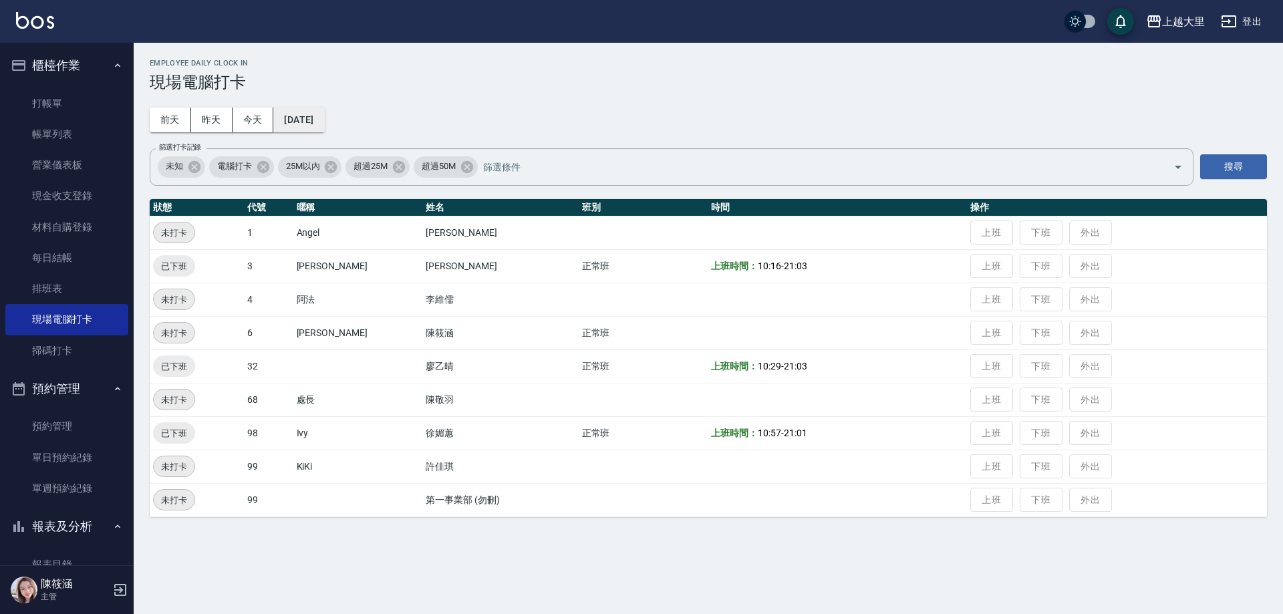
click at [324, 122] on button "[DATE]" at bounding box center [298, 120] width 51 height 25
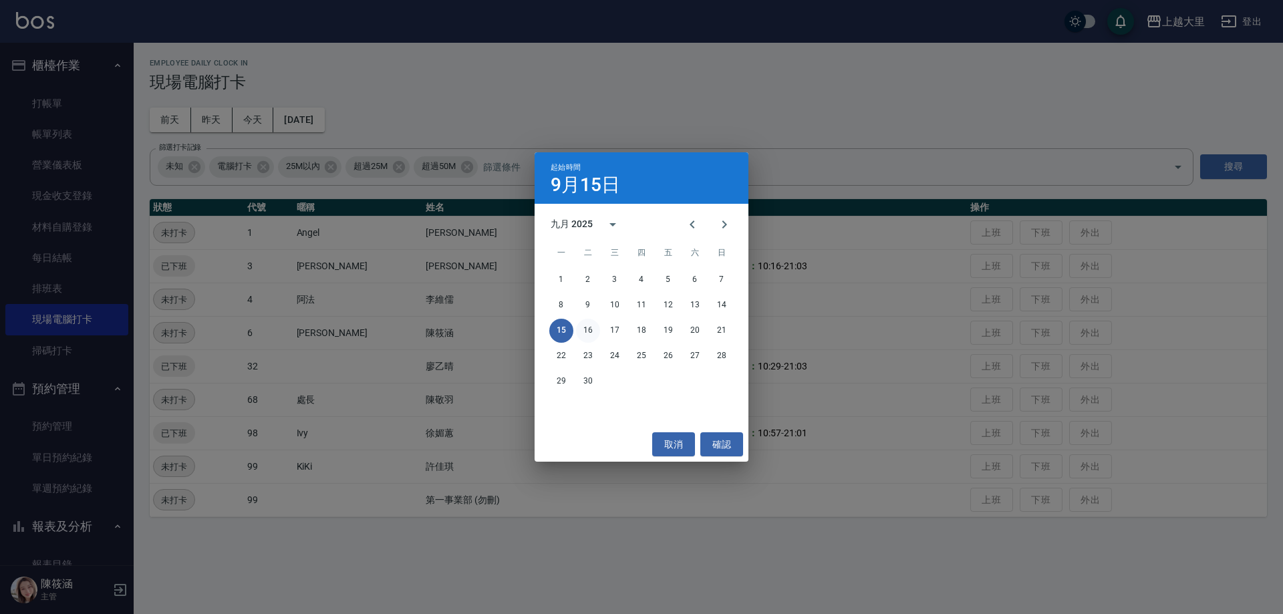
click at [580, 327] on button "16" at bounding box center [588, 331] width 24 height 24
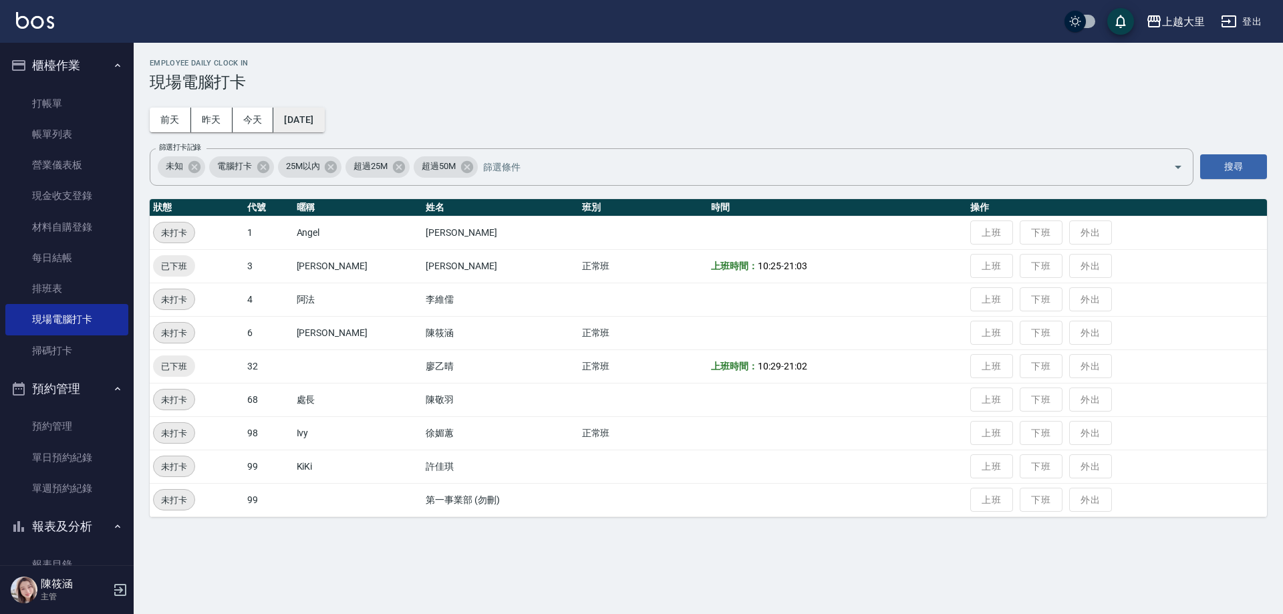
click at [299, 124] on button "[DATE]" at bounding box center [298, 120] width 51 height 25
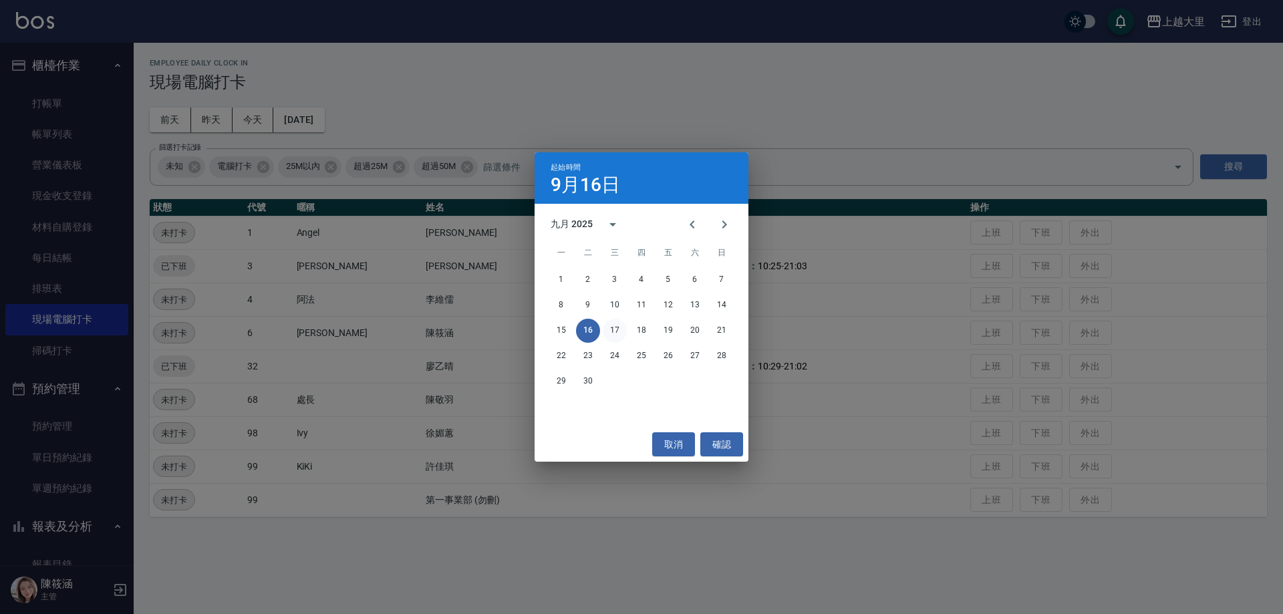
click at [621, 323] on button "17" at bounding box center [615, 331] width 24 height 24
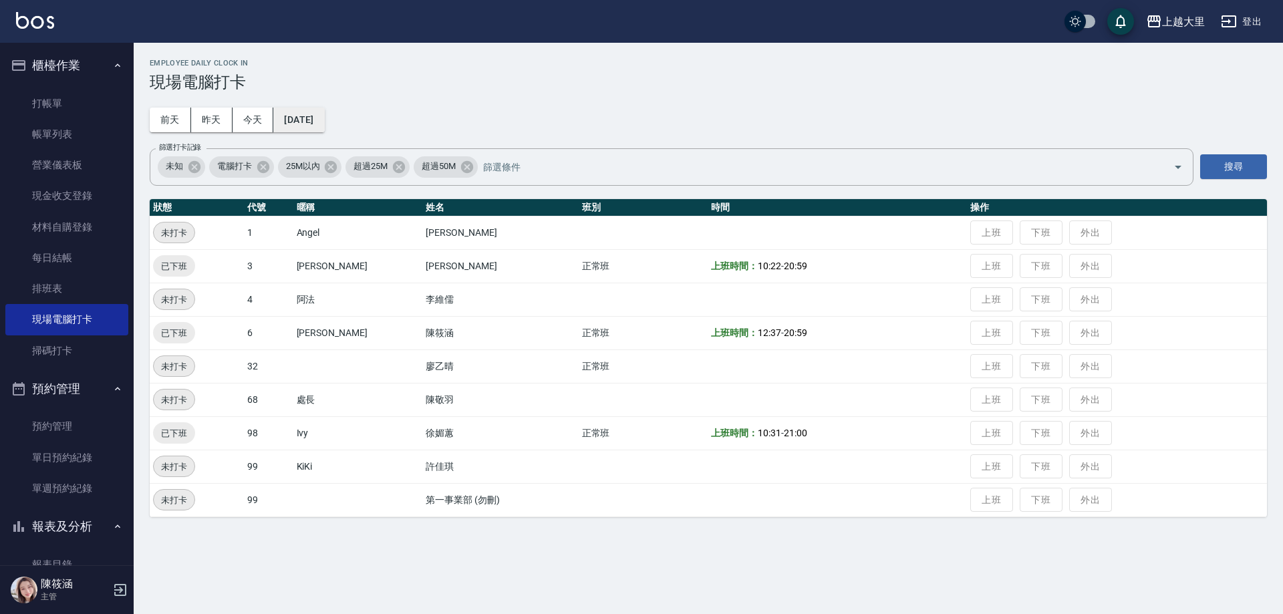
click at [324, 116] on button "[DATE]" at bounding box center [298, 120] width 51 height 25
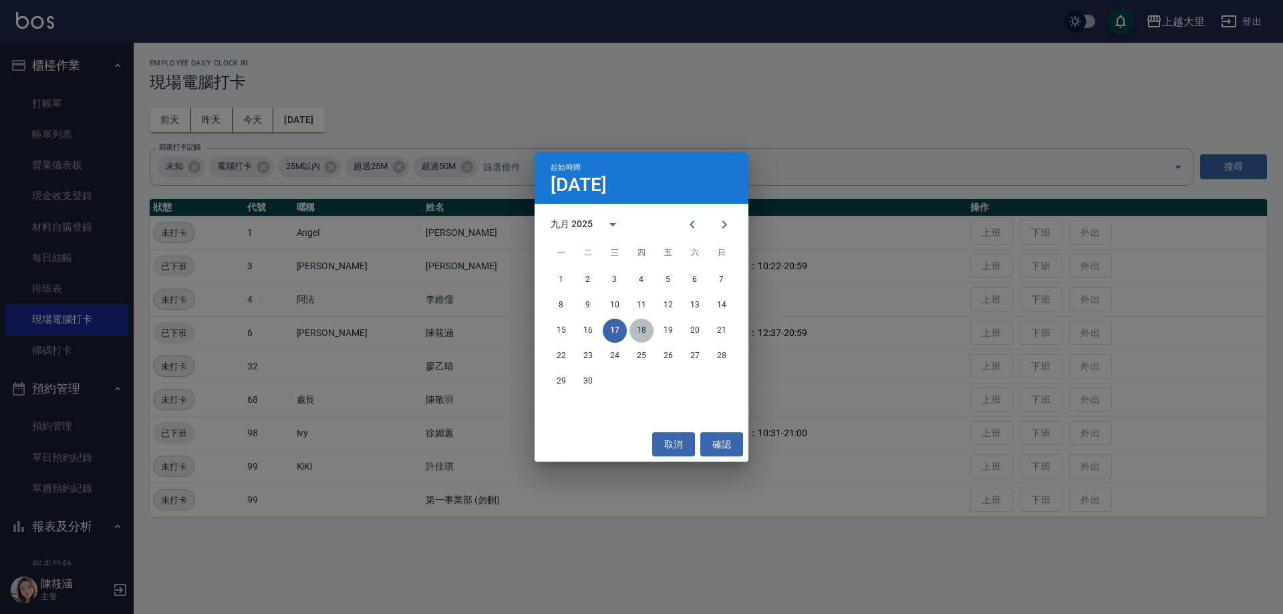
click at [643, 325] on button "18" at bounding box center [641, 331] width 24 height 24
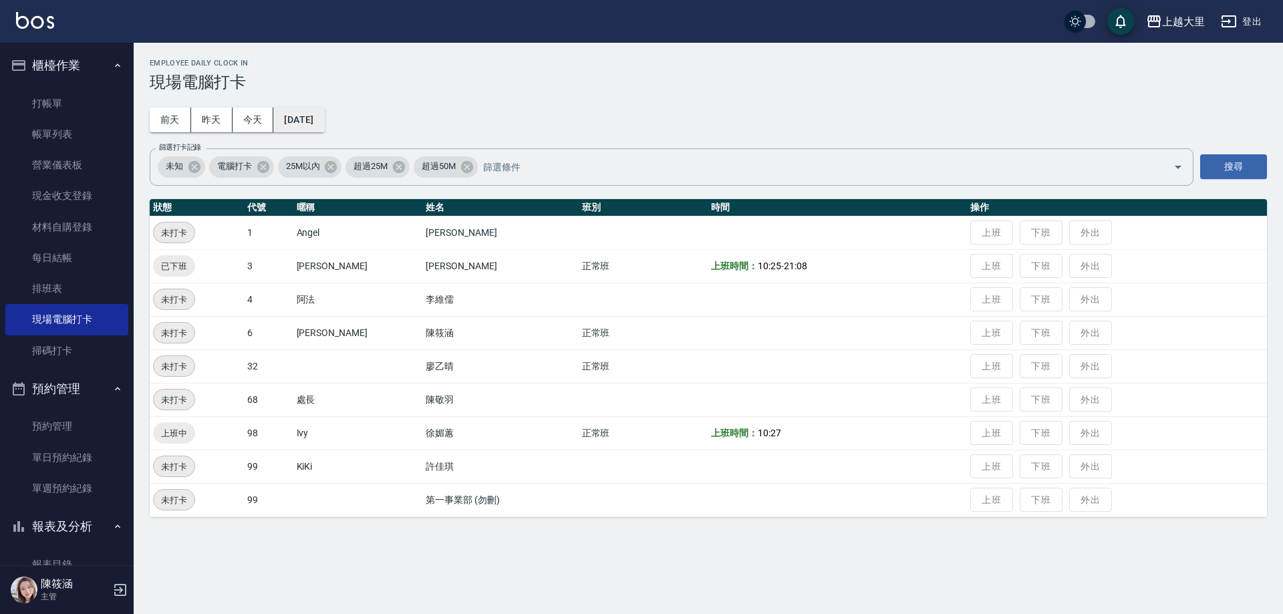
click at [321, 115] on button "[DATE]" at bounding box center [298, 120] width 51 height 25
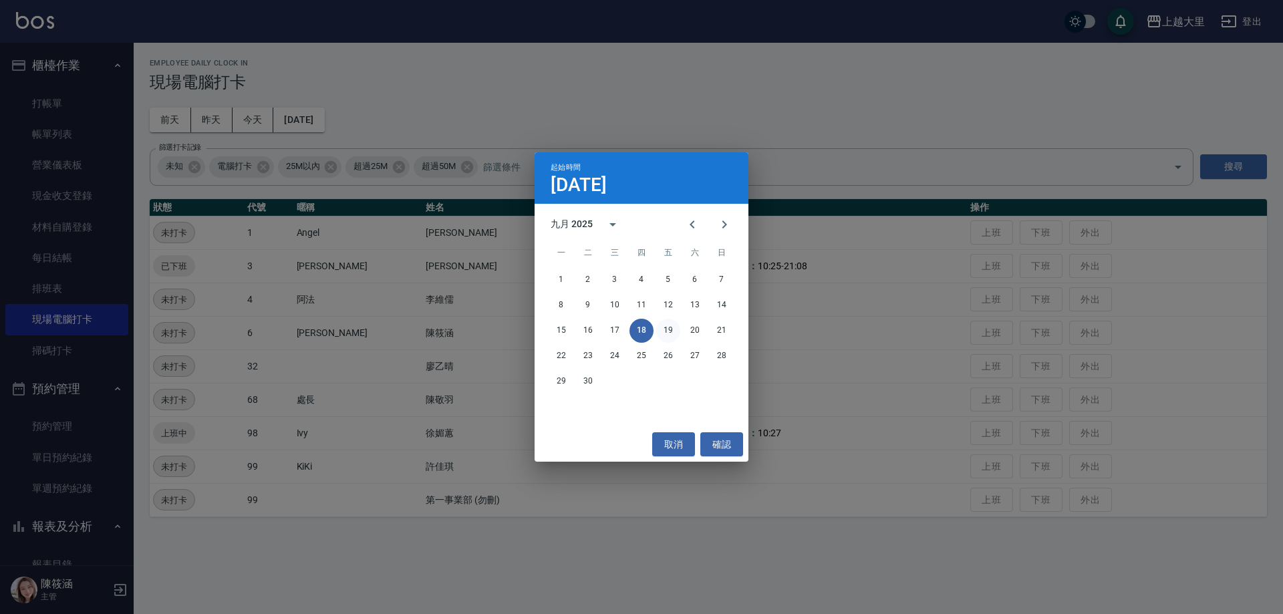
click at [668, 333] on button "19" at bounding box center [668, 331] width 24 height 24
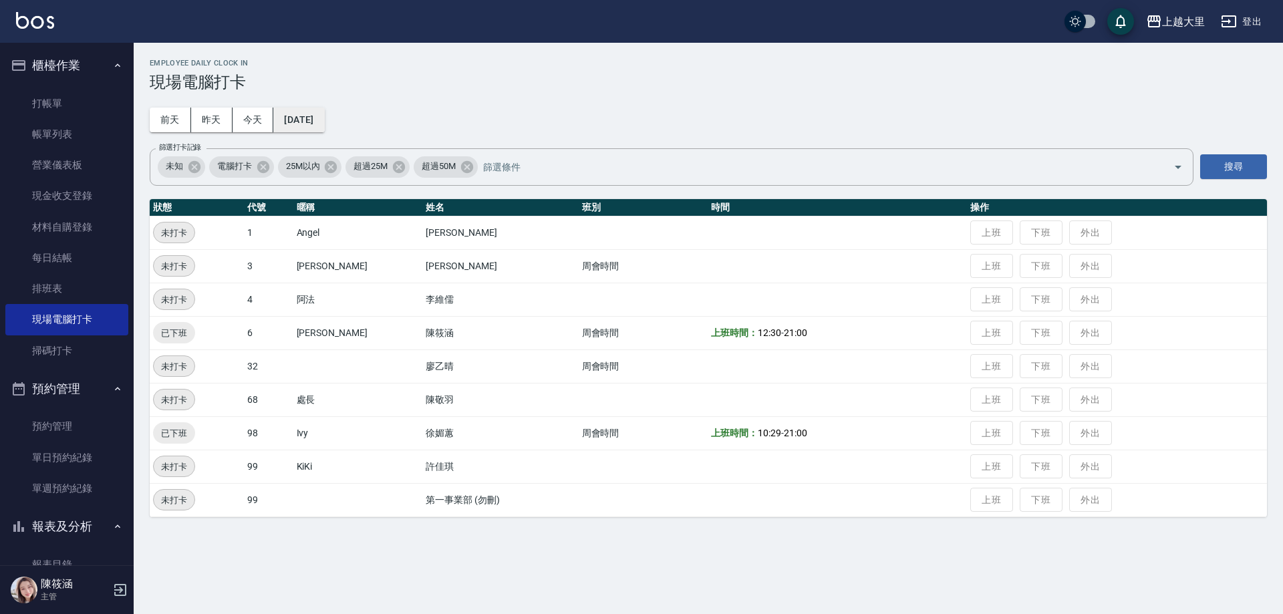
click at [324, 116] on button "[DATE]" at bounding box center [298, 120] width 51 height 25
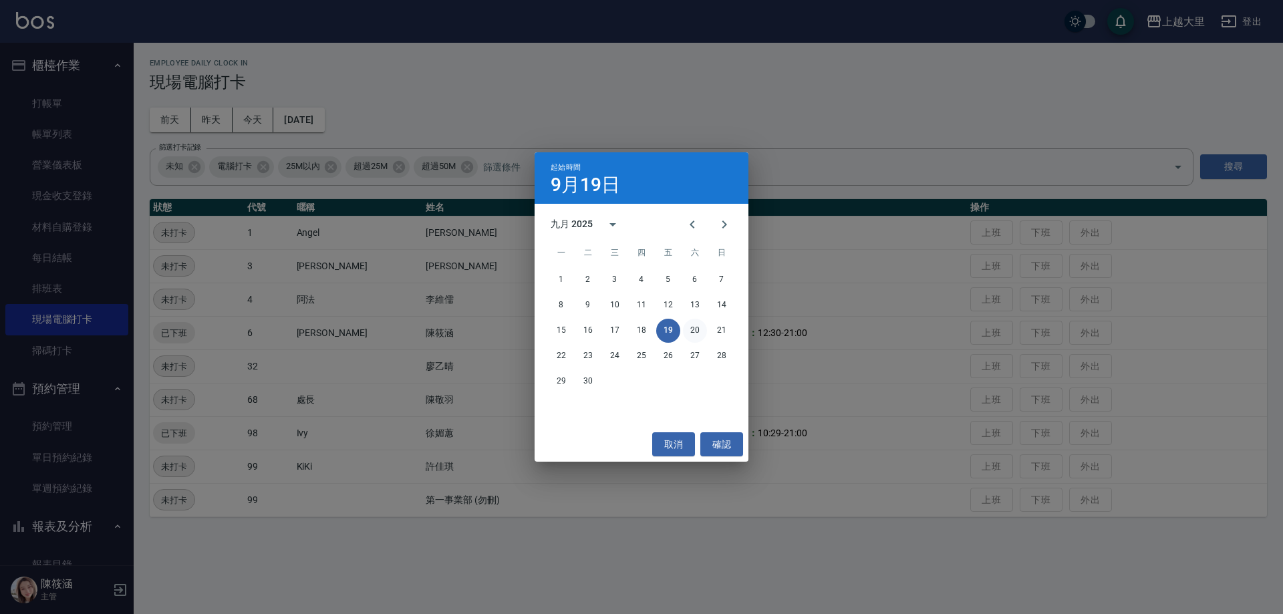
click at [690, 331] on button "20" at bounding box center [695, 331] width 24 height 24
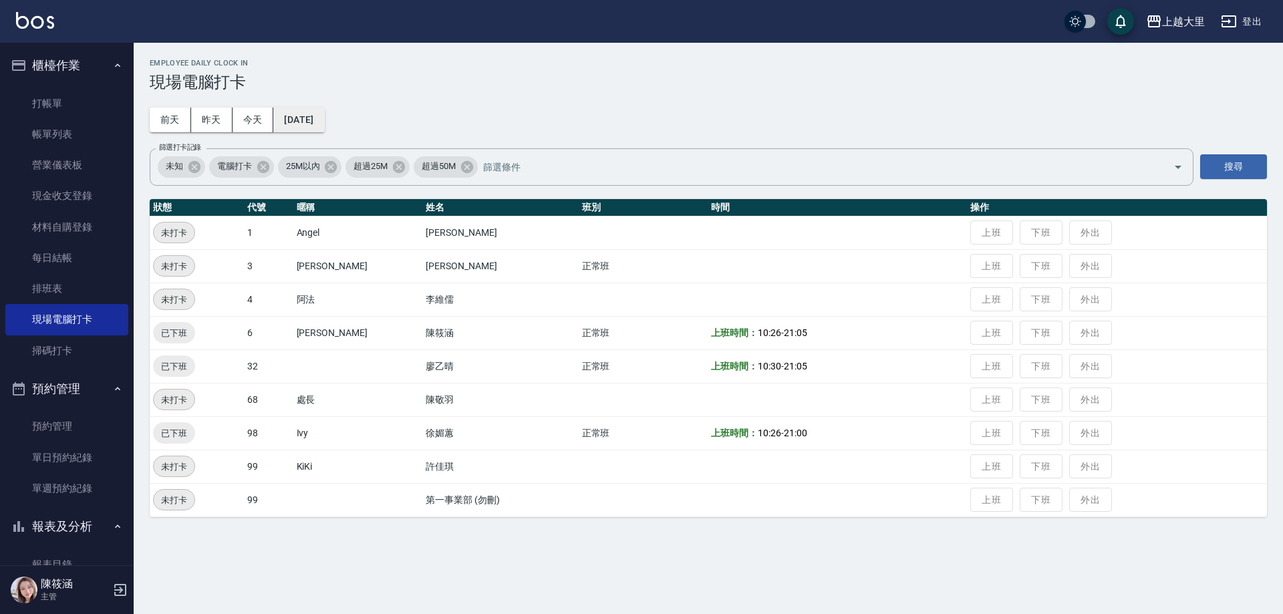
click at [314, 123] on button "[DATE]" at bounding box center [298, 120] width 51 height 25
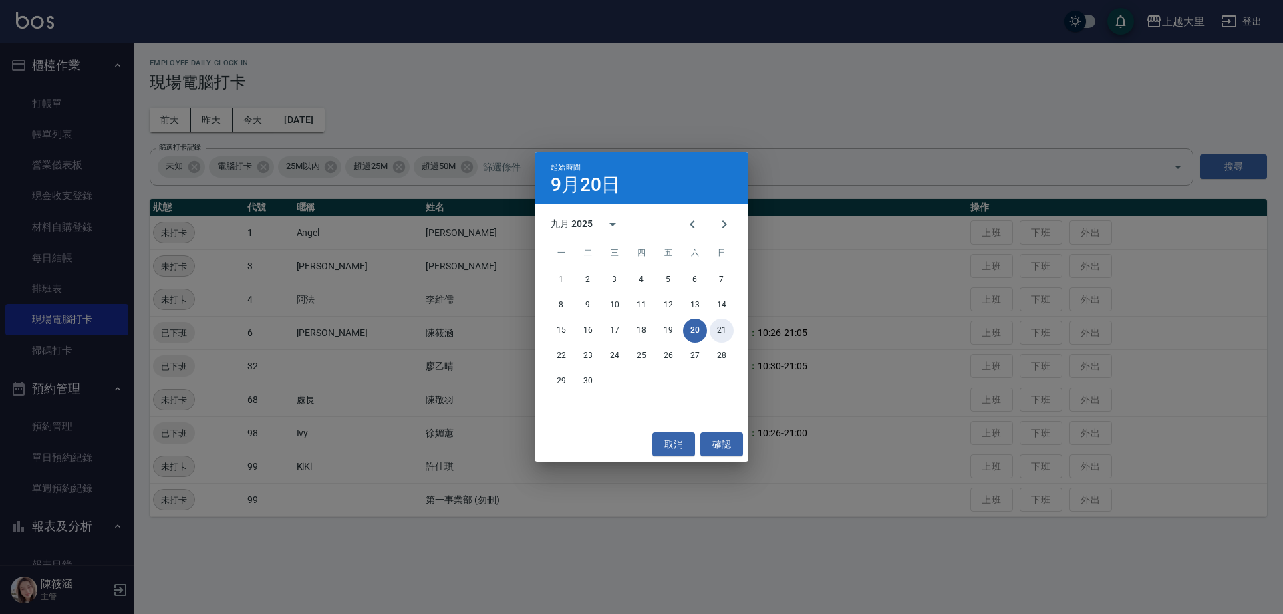
click at [722, 331] on button "21" at bounding box center [722, 331] width 24 height 24
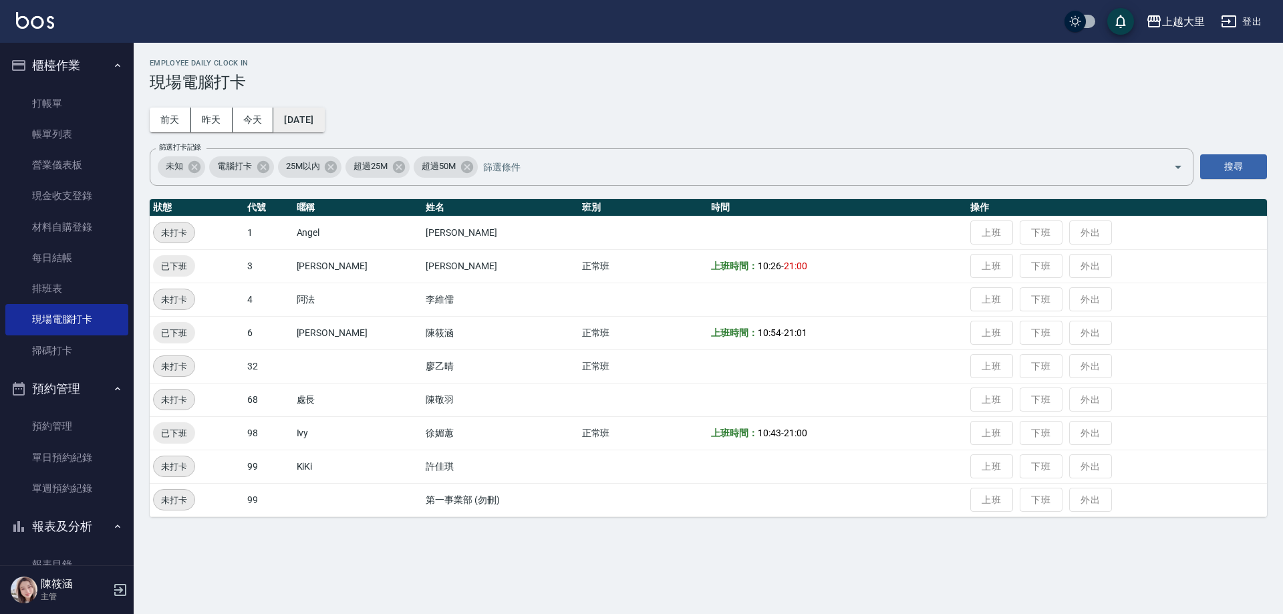
click at [324, 122] on button "[DATE]" at bounding box center [298, 120] width 51 height 25
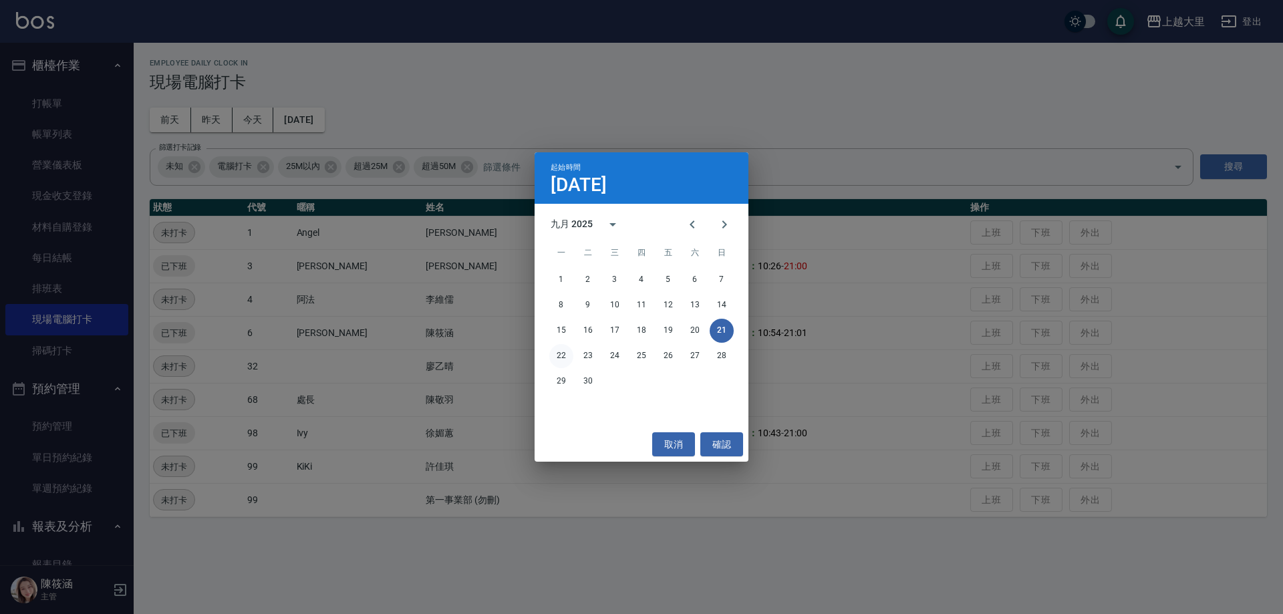
click at [566, 354] on button "22" at bounding box center [561, 356] width 24 height 24
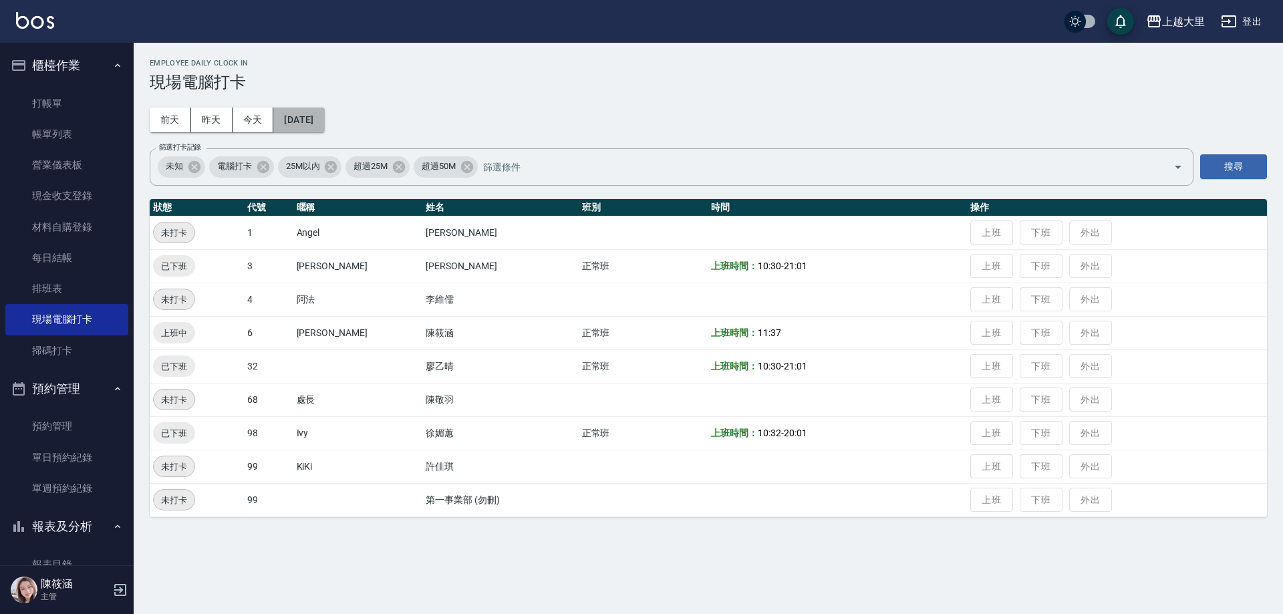
click at [324, 114] on button "[DATE]" at bounding box center [298, 120] width 51 height 25
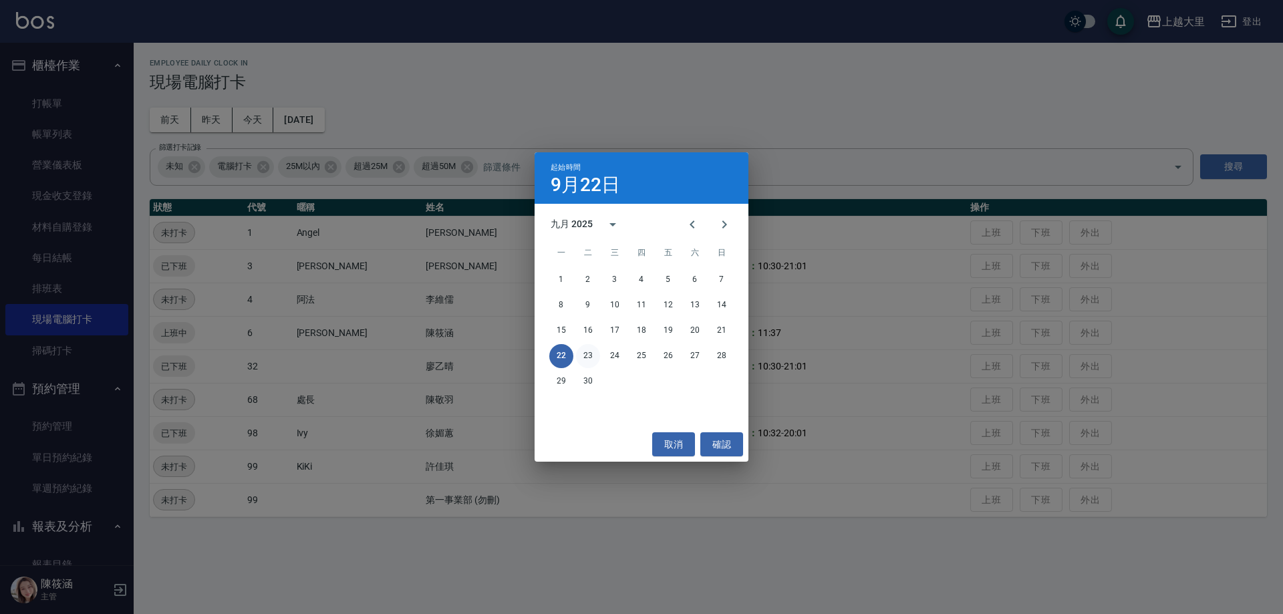
click at [584, 348] on button "23" at bounding box center [588, 356] width 24 height 24
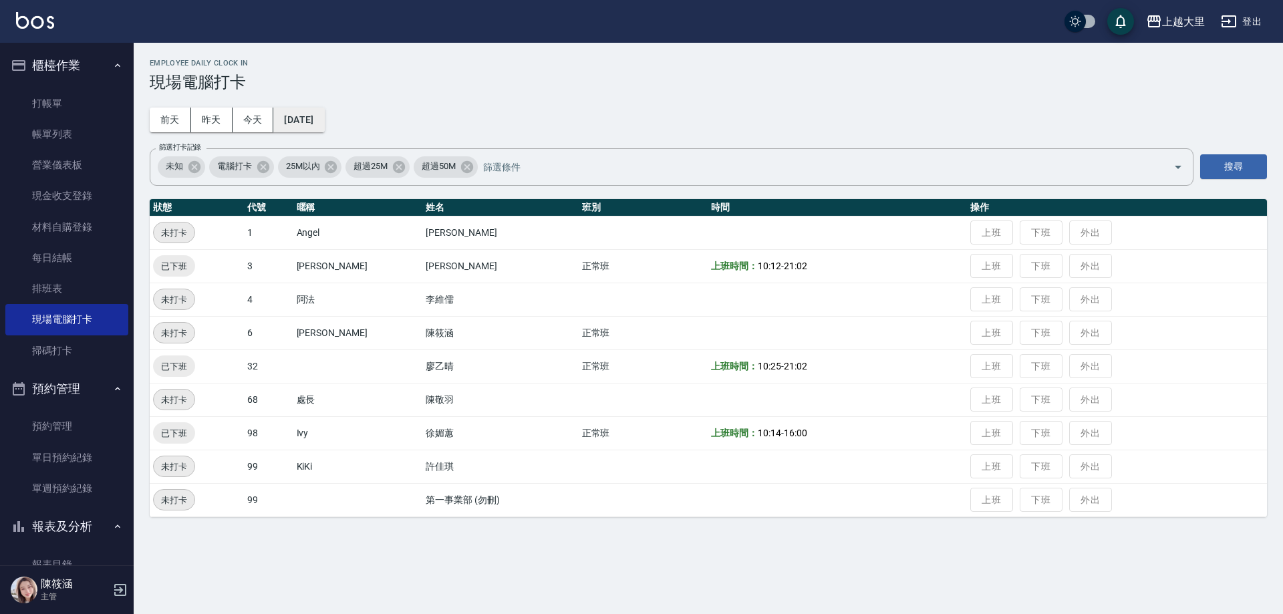
click at [324, 124] on button "[DATE]" at bounding box center [298, 120] width 51 height 25
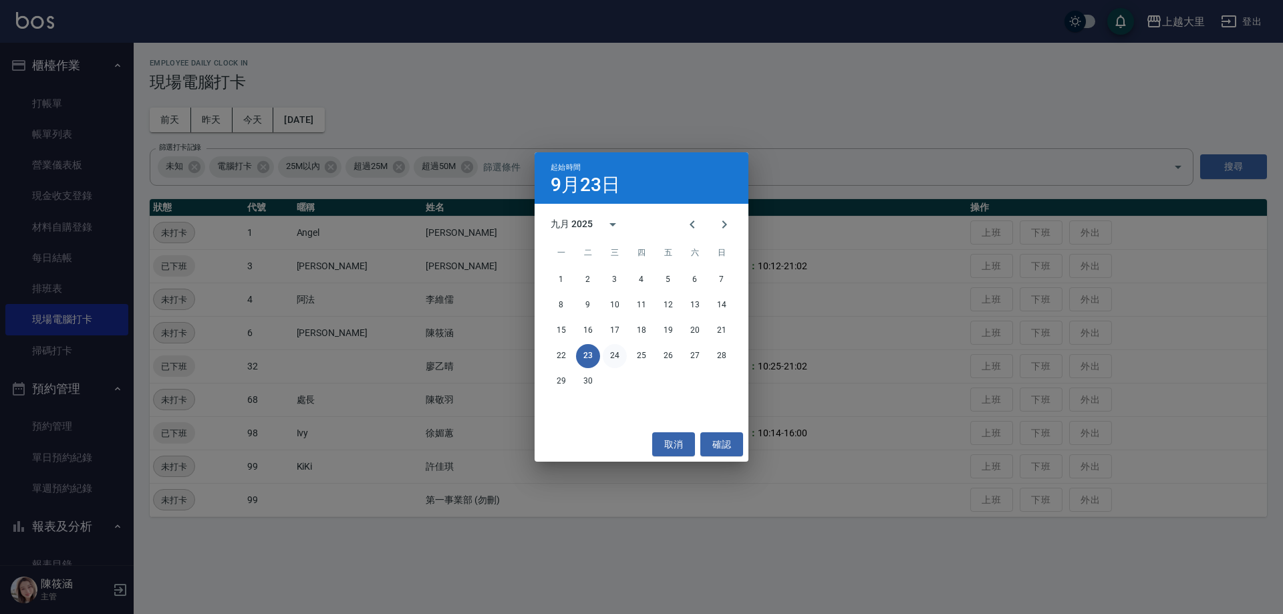
click at [615, 349] on button "24" at bounding box center [615, 356] width 24 height 24
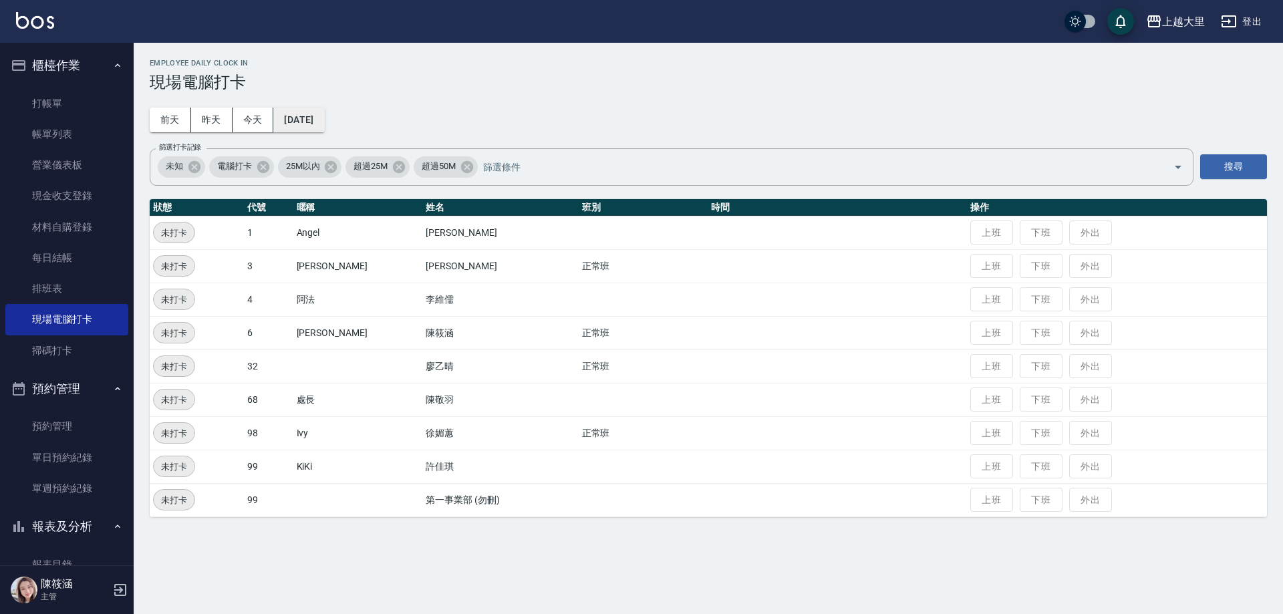
click at [324, 118] on button "[DATE]" at bounding box center [298, 120] width 51 height 25
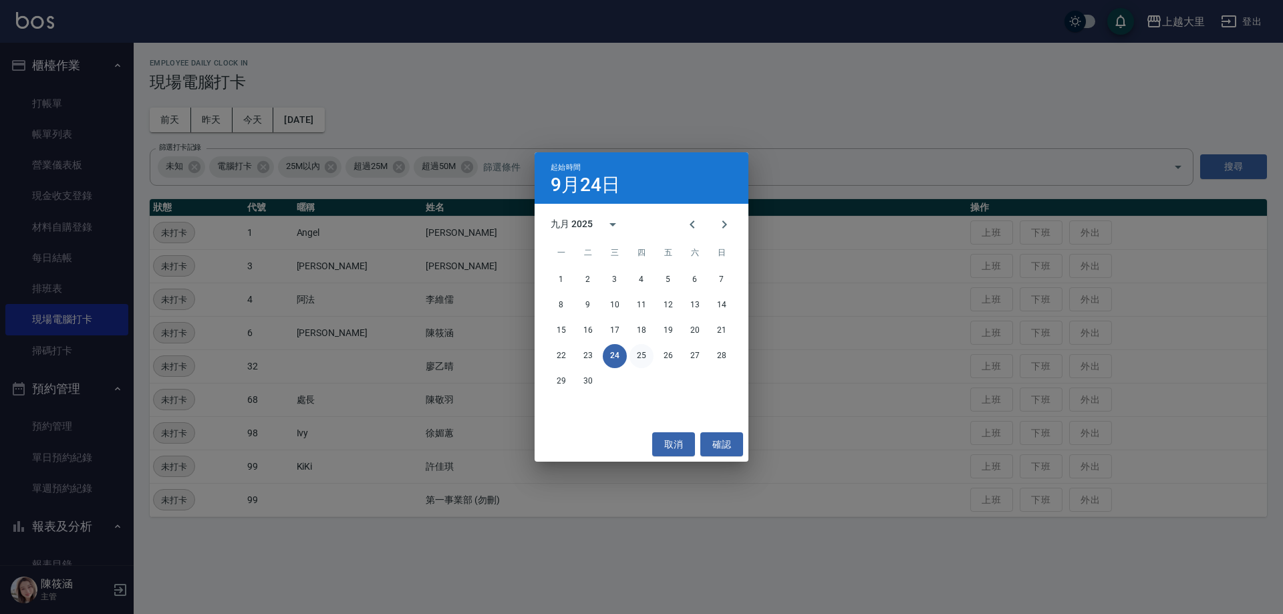
click at [651, 357] on button "25" at bounding box center [641, 356] width 24 height 24
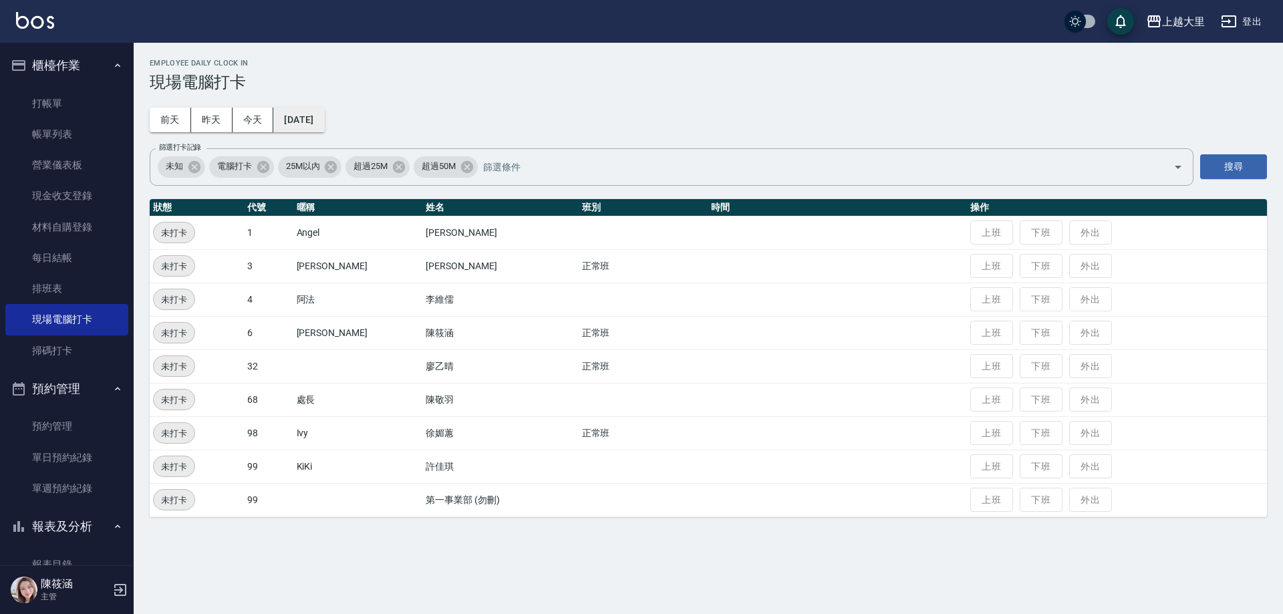
click at [319, 123] on button "[DATE]" at bounding box center [298, 120] width 51 height 25
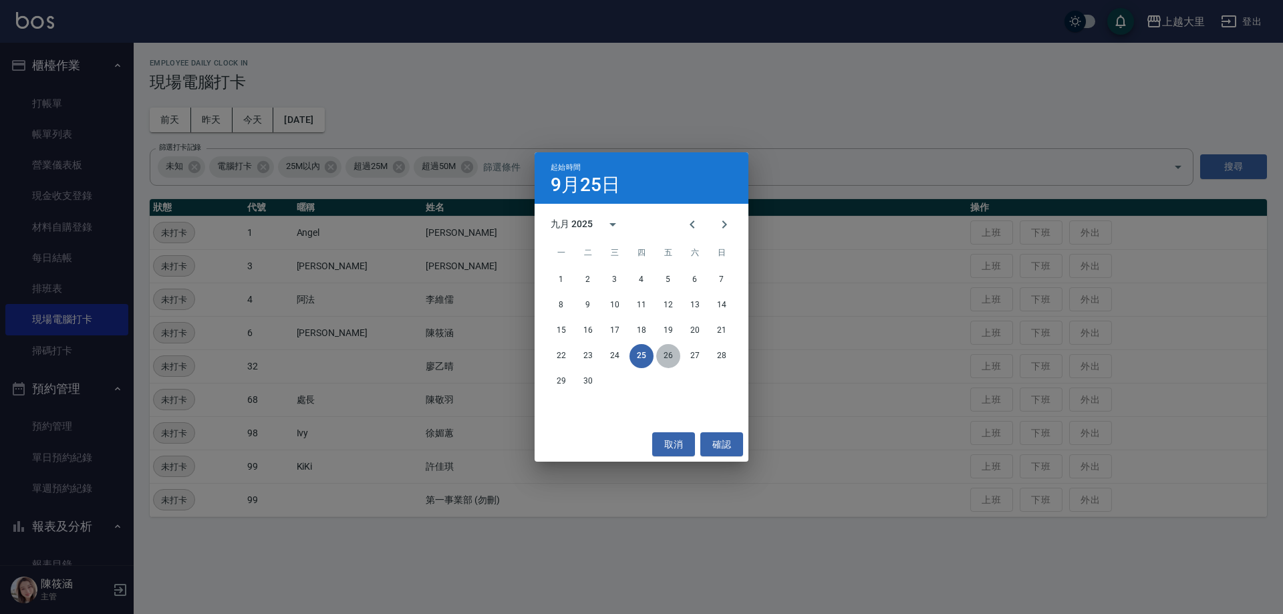
click at [669, 345] on button "26" at bounding box center [668, 356] width 24 height 24
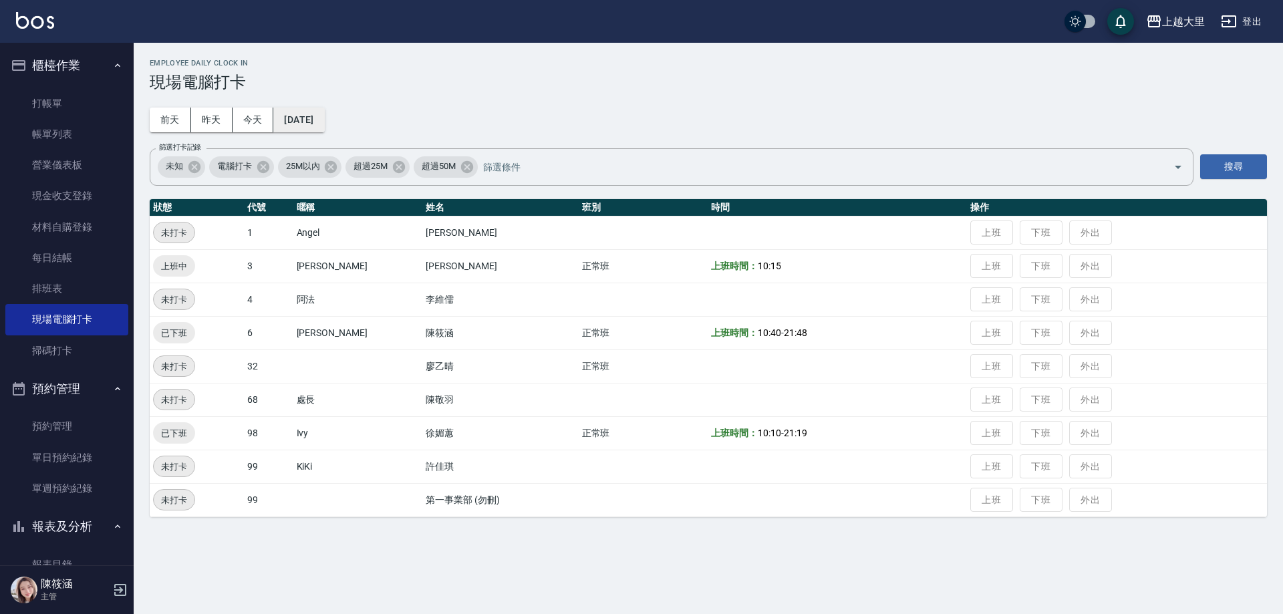
click at [324, 117] on button "[DATE]" at bounding box center [298, 120] width 51 height 25
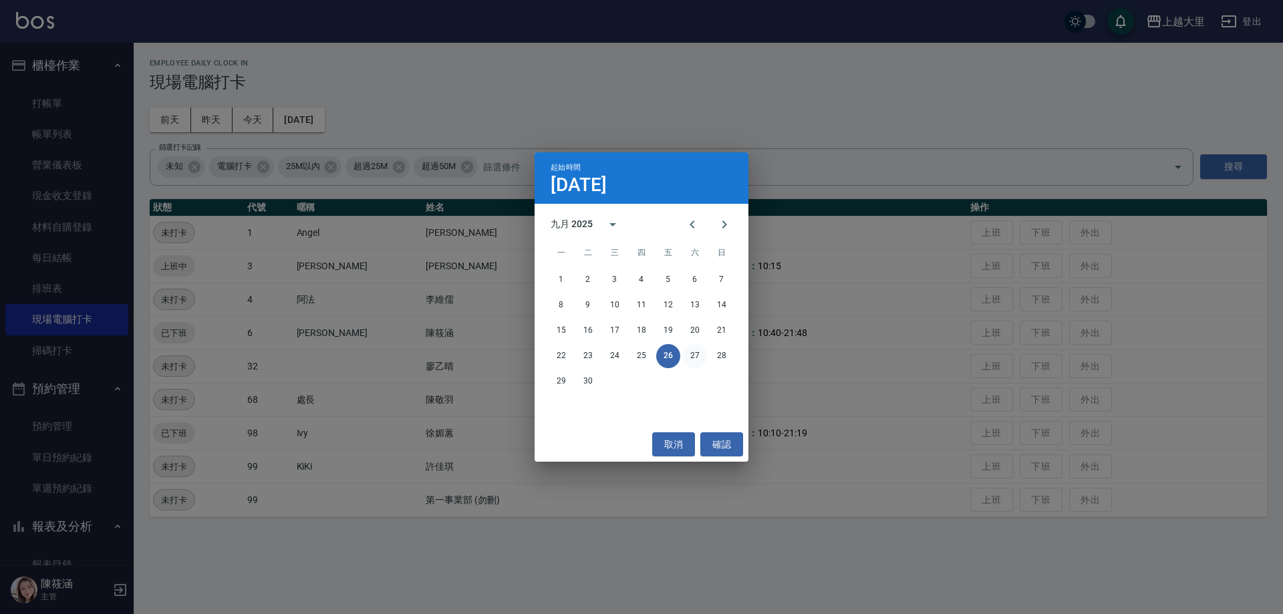
click at [696, 351] on button "27" at bounding box center [695, 356] width 24 height 24
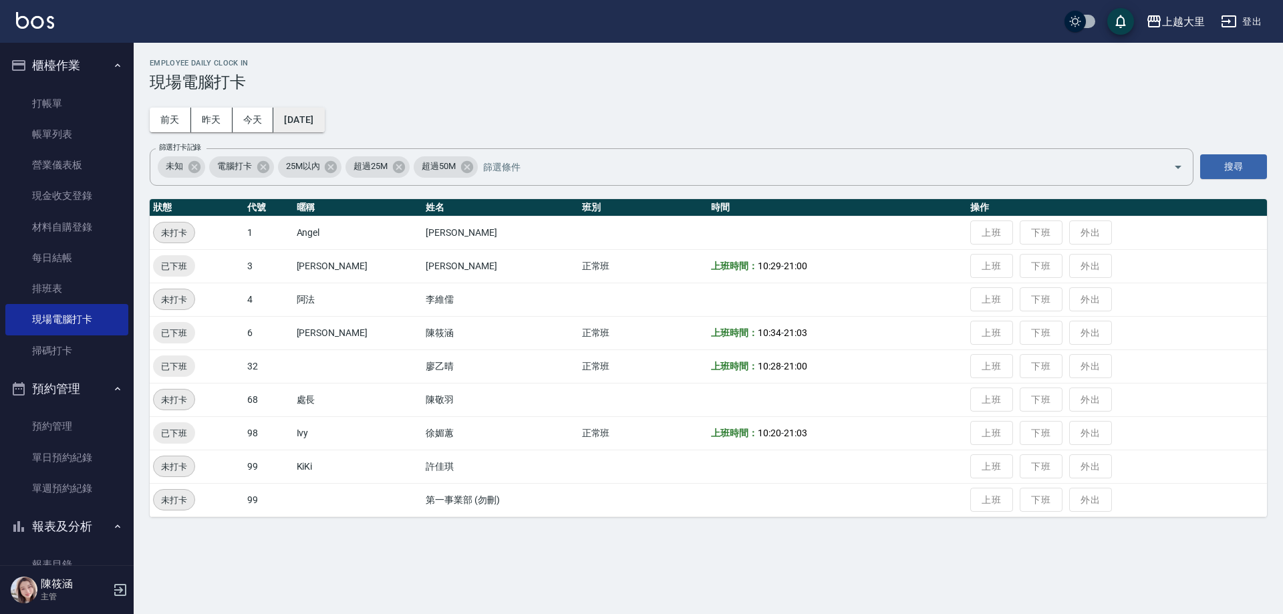
click at [324, 124] on button "[DATE]" at bounding box center [298, 120] width 51 height 25
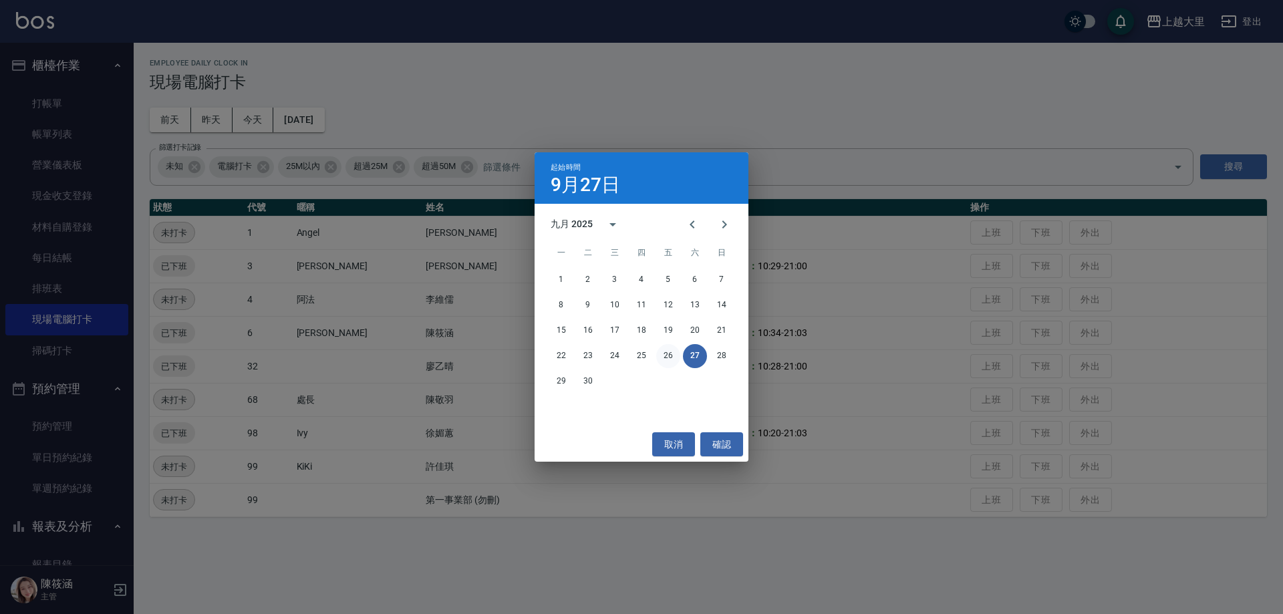
click at [667, 359] on button "26" at bounding box center [668, 356] width 24 height 24
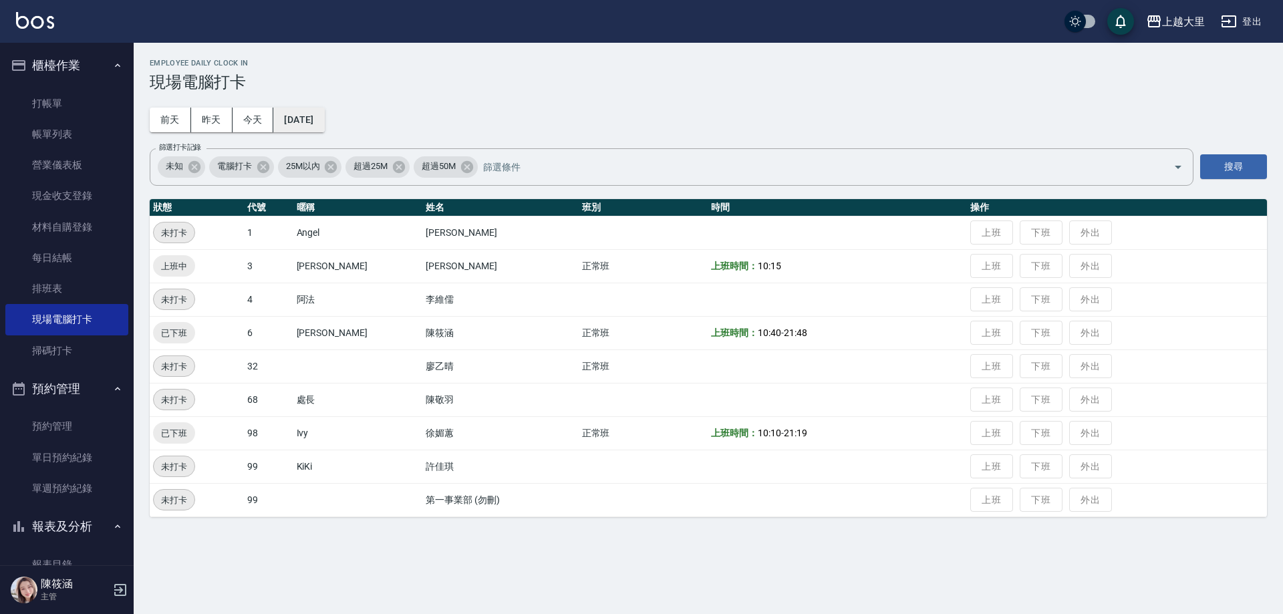
click at [314, 116] on button "[DATE]" at bounding box center [298, 120] width 51 height 25
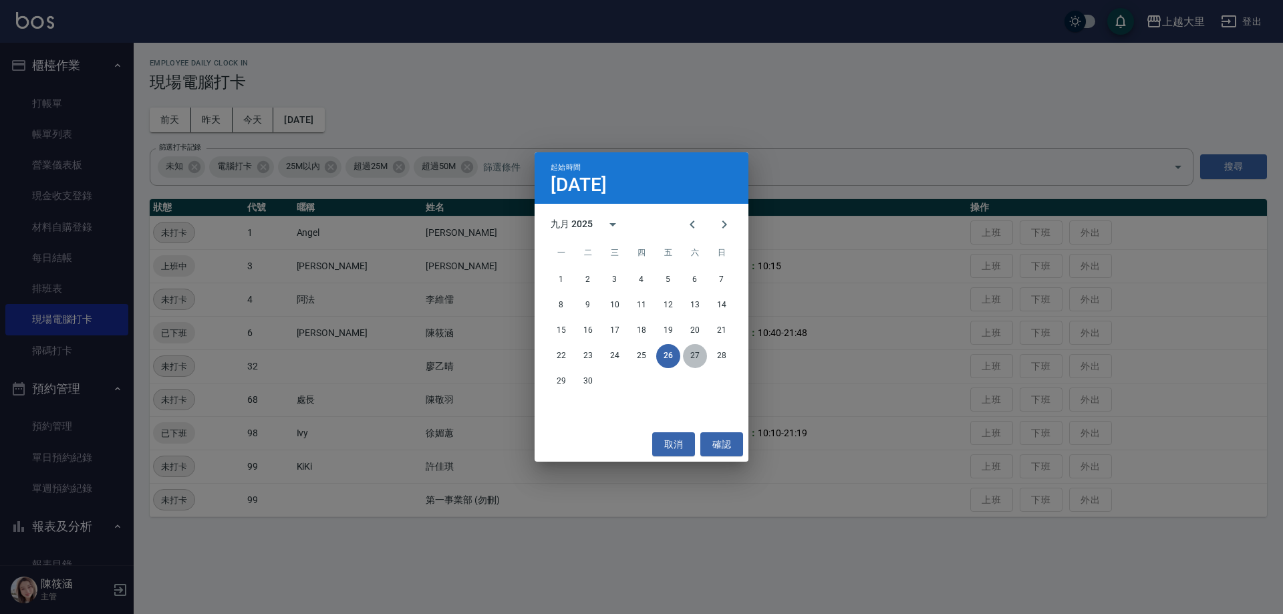
click at [698, 359] on button "27" at bounding box center [695, 356] width 24 height 24
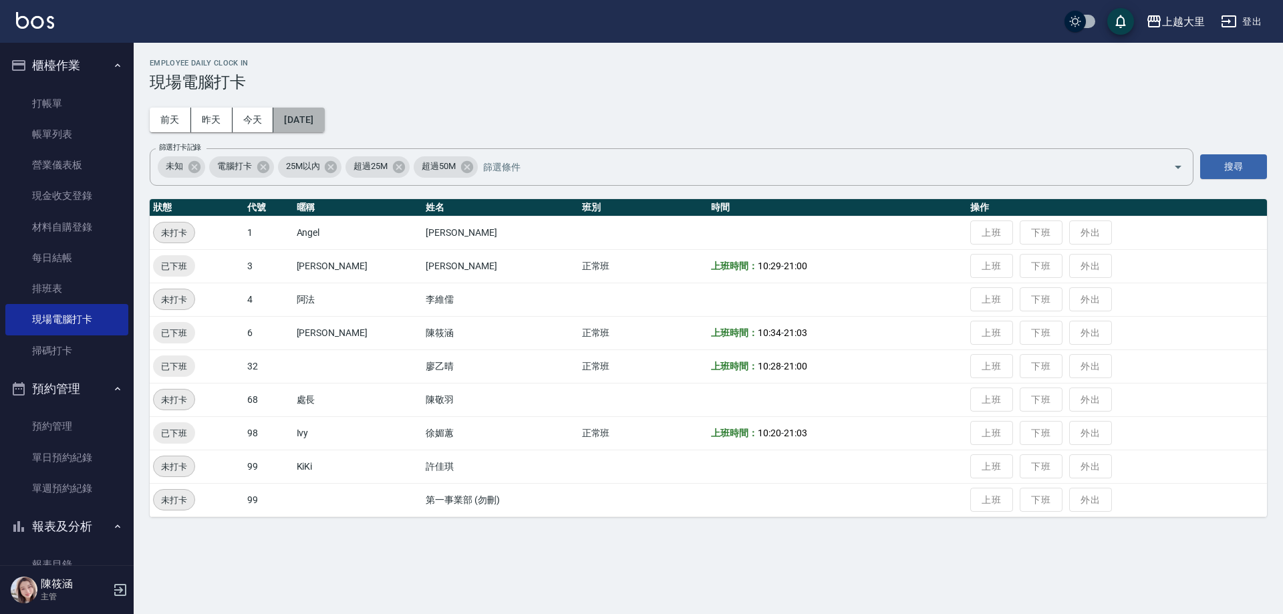
click at [321, 118] on button "[DATE]" at bounding box center [298, 120] width 51 height 25
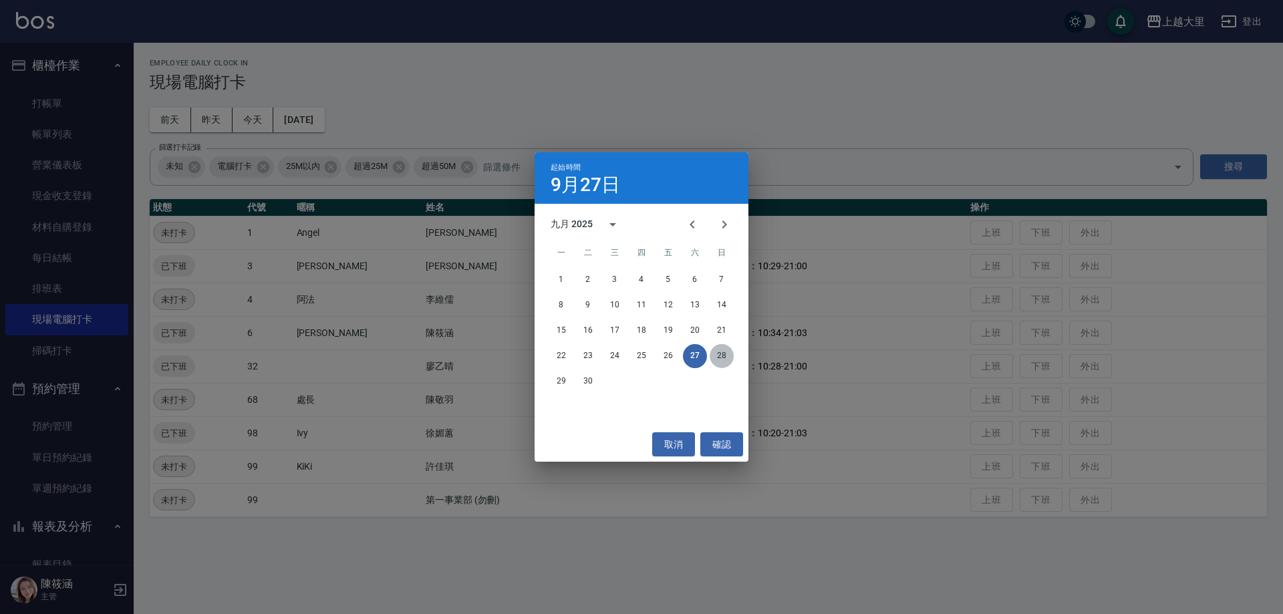
click at [730, 353] on button "28" at bounding box center [722, 356] width 24 height 24
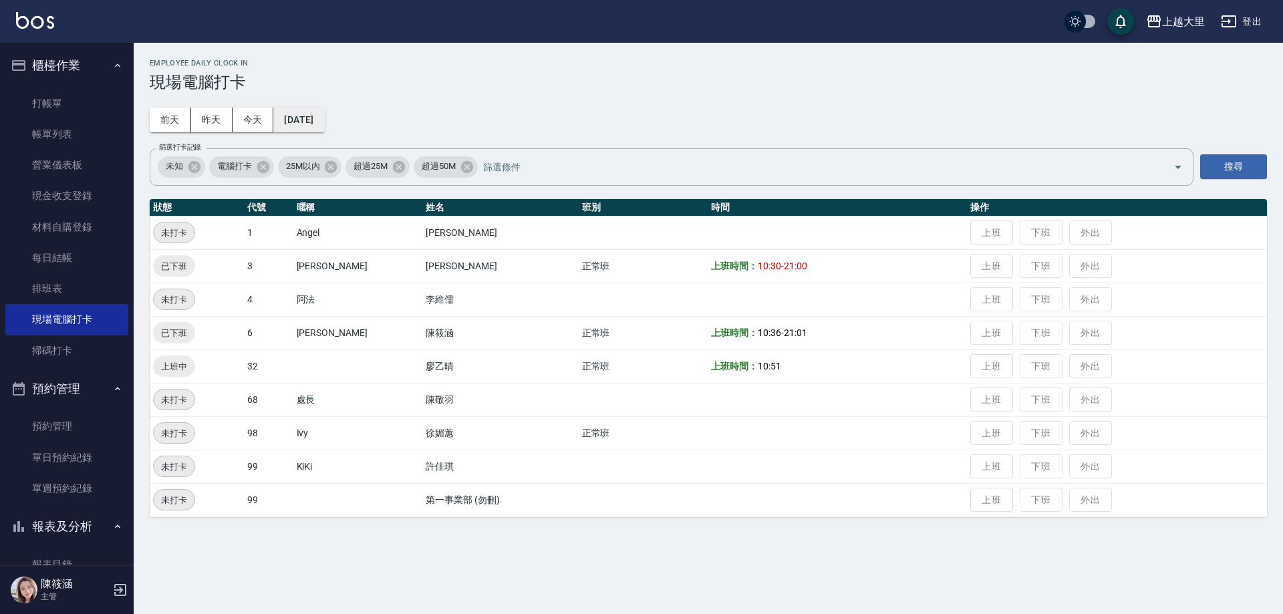
click at [308, 115] on button "[DATE]" at bounding box center [298, 120] width 51 height 25
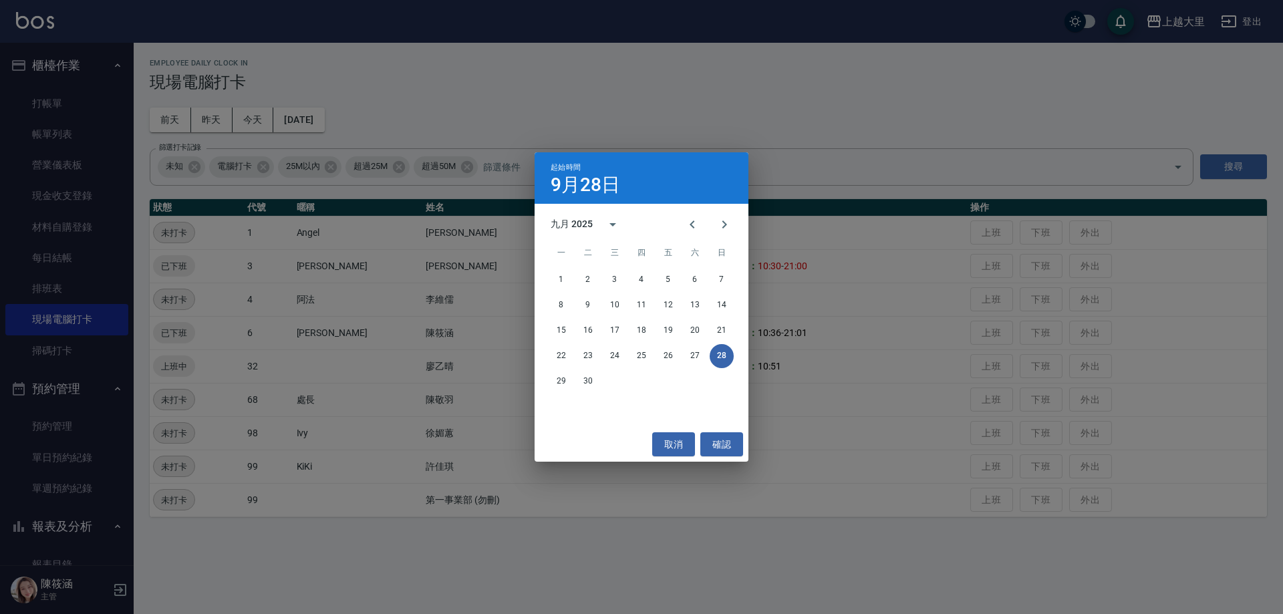
click at [543, 376] on div "29 30" at bounding box center [642, 381] width 214 height 24
click at [561, 380] on button "29" at bounding box center [561, 381] width 24 height 24
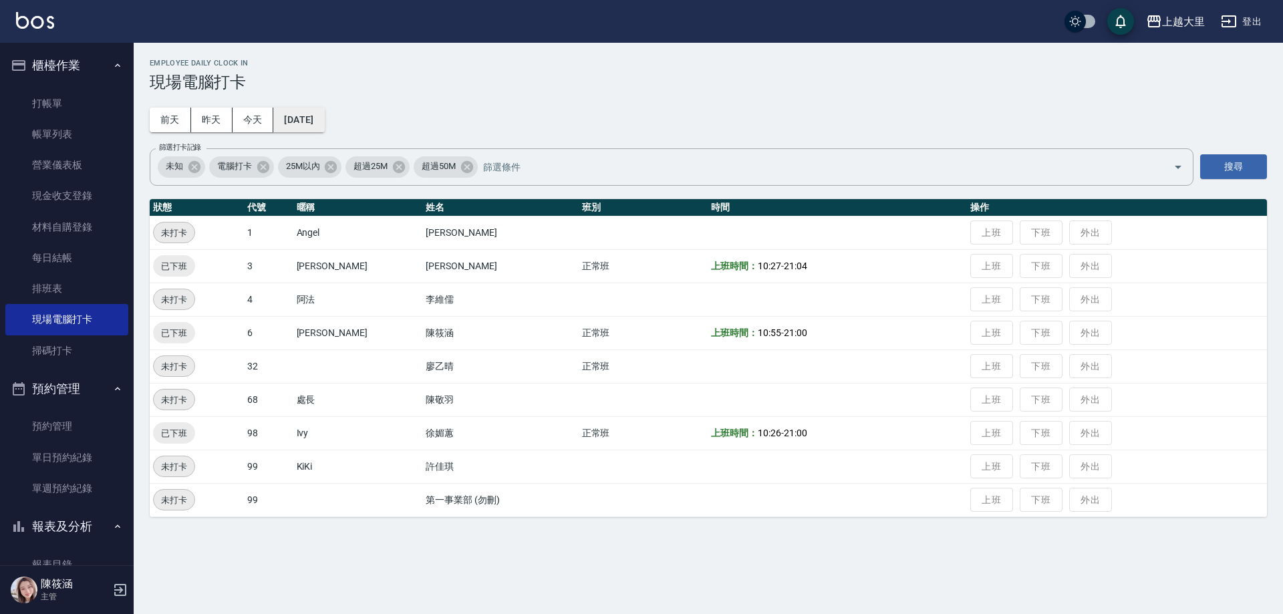
click at [324, 114] on button "[DATE]" at bounding box center [298, 120] width 51 height 25
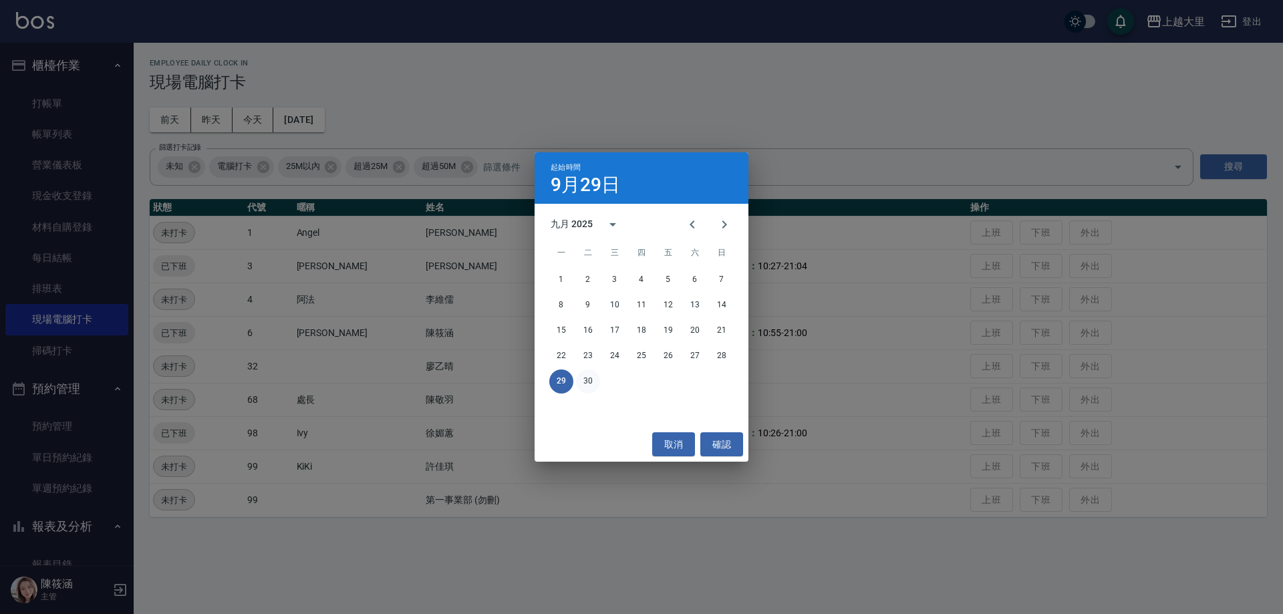
click at [581, 382] on button "30" at bounding box center [588, 381] width 24 height 24
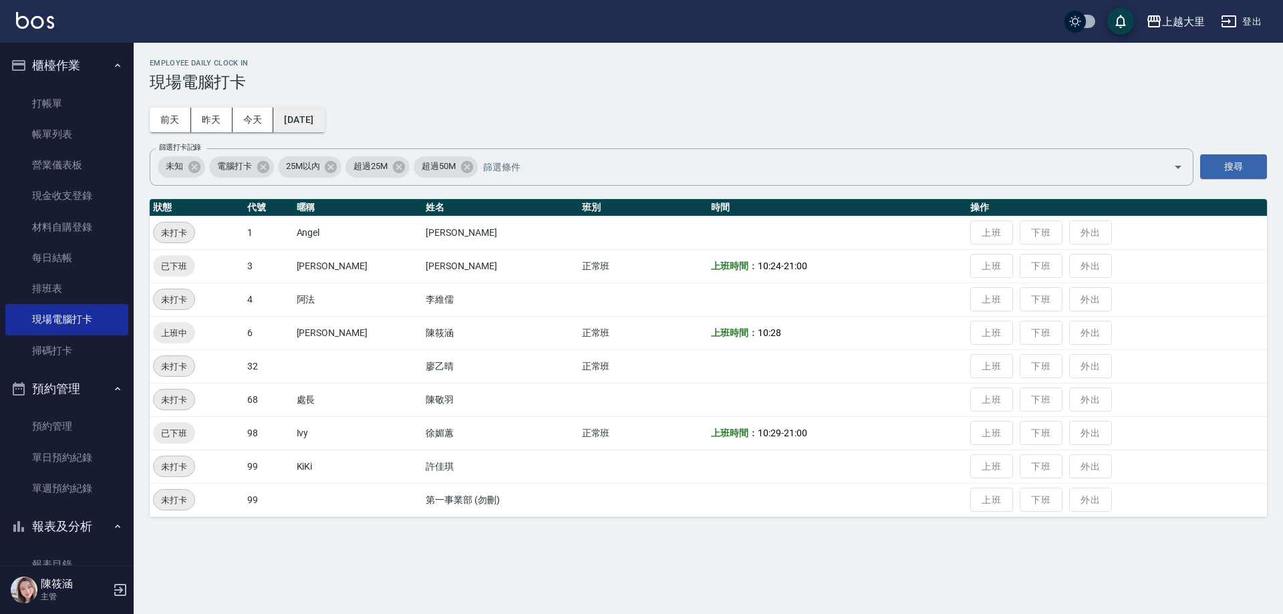
click at [324, 121] on button "[DATE]" at bounding box center [298, 120] width 51 height 25
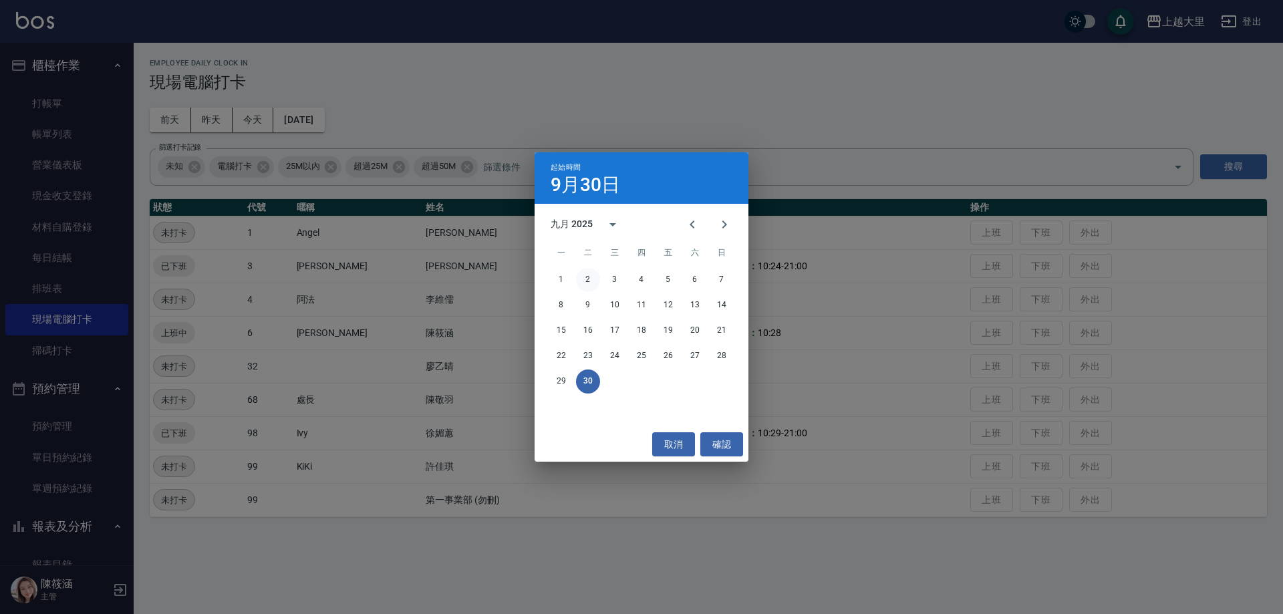
click at [589, 275] on button "2" at bounding box center [588, 280] width 24 height 24
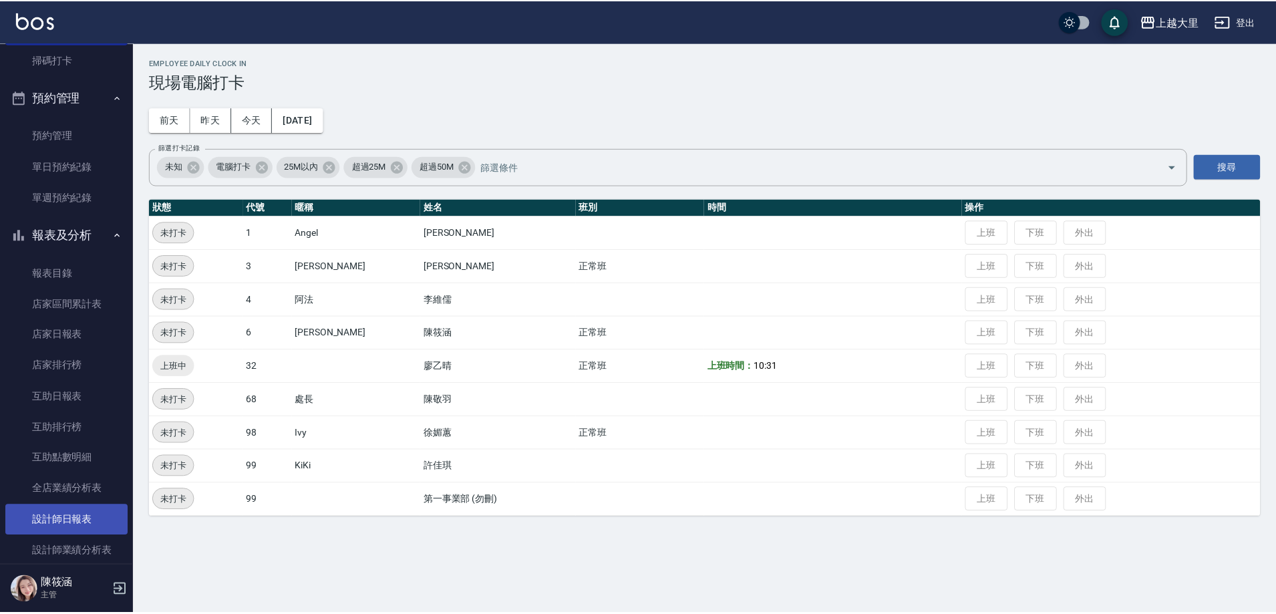
scroll to position [401, 0]
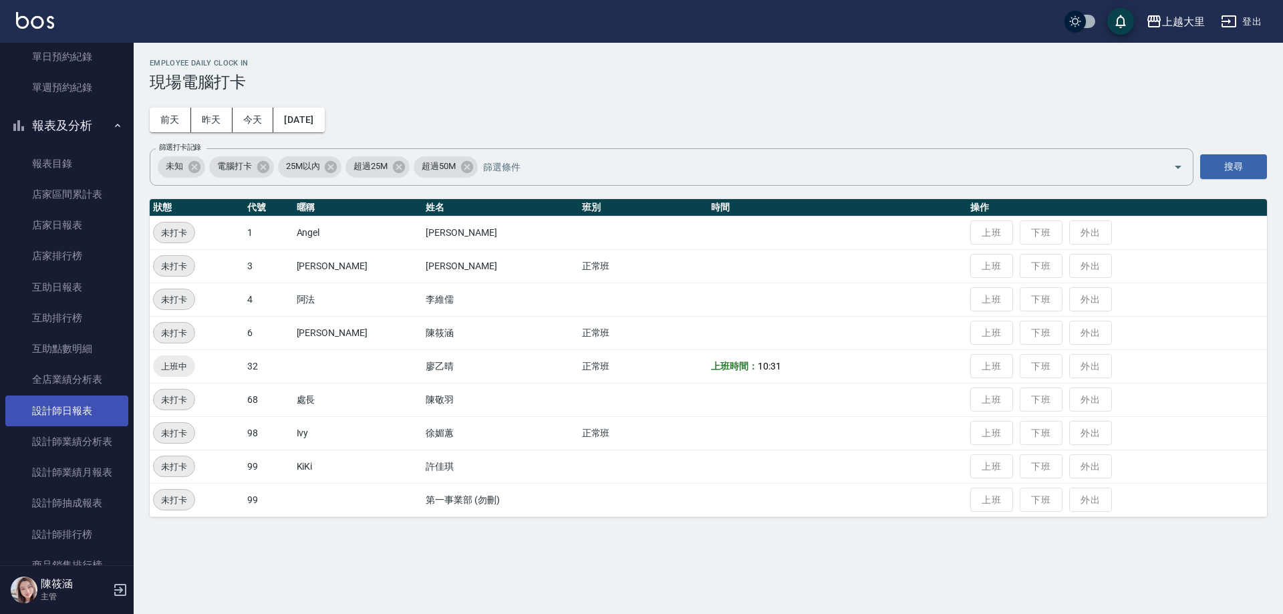
click at [82, 413] on link "設計師日報表" at bounding box center [66, 411] width 123 height 31
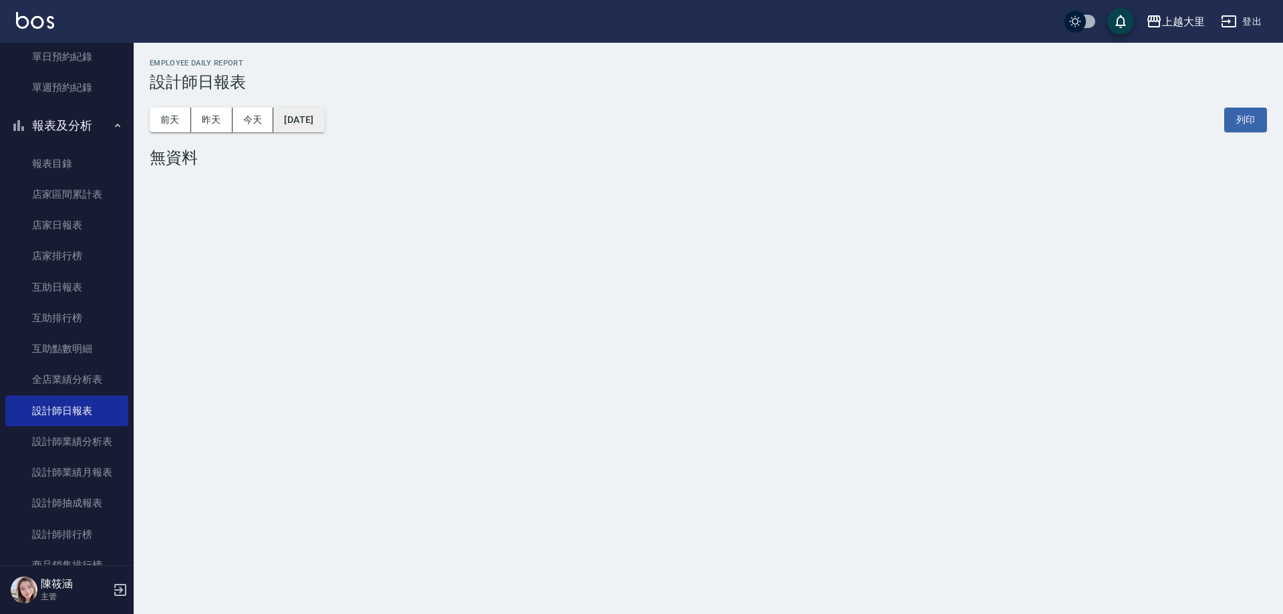
click at [324, 131] on button "[DATE]" at bounding box center [298, 120] width 51 height 25
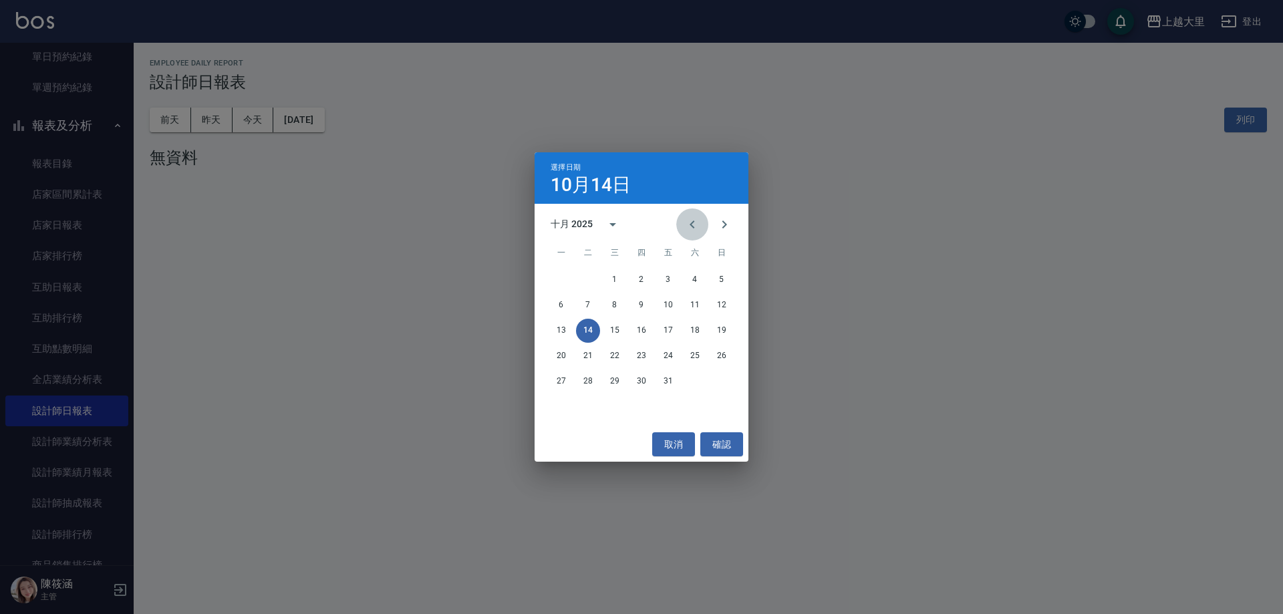
click at [692, 229] on icon "Previous month" at bounding box center [692, 224] width 16 height 16
click at [589, 276] on button "2" at bounding box center [588, 280] width 24 height 24
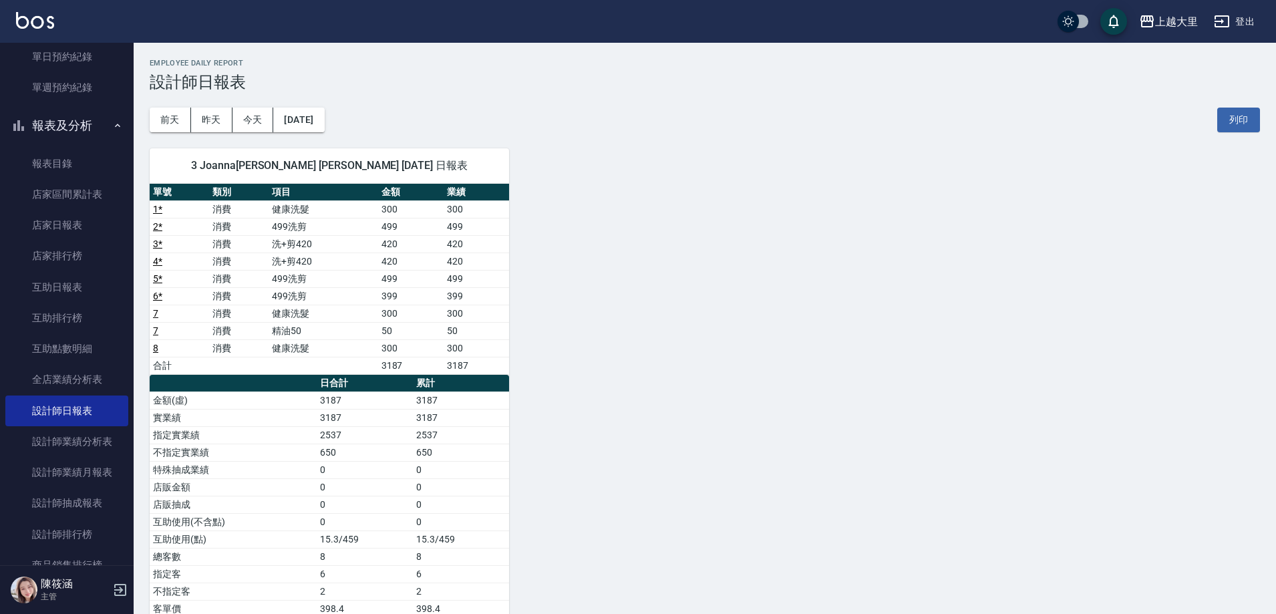
click at [368, 287] on td "499洗剪" at bounding box center [324, 295] width 110 height 17
click at [567, 314] on div "3 Joanna[PERSON_NAME] [PERSON_NAME] [DATE] 日報表 單號 類別 項目 金額 業績 1 * 消費 健康洗髮 300 3…" at bounding box center [697, 400] width 1127 height 537
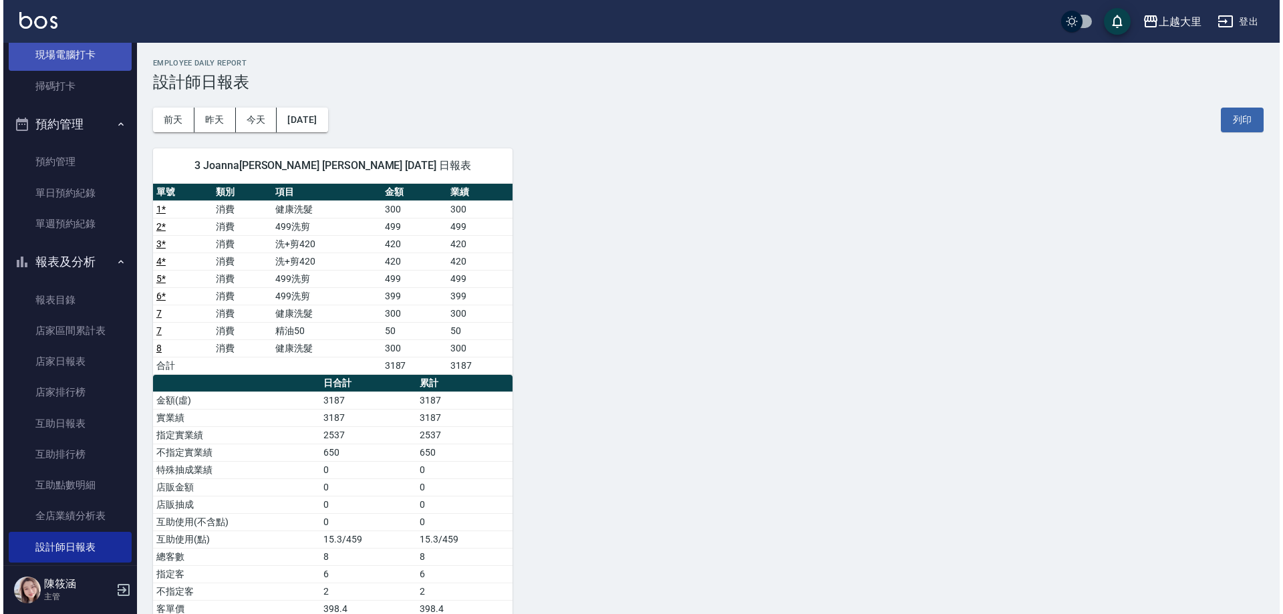
scroll to position [200, 0]
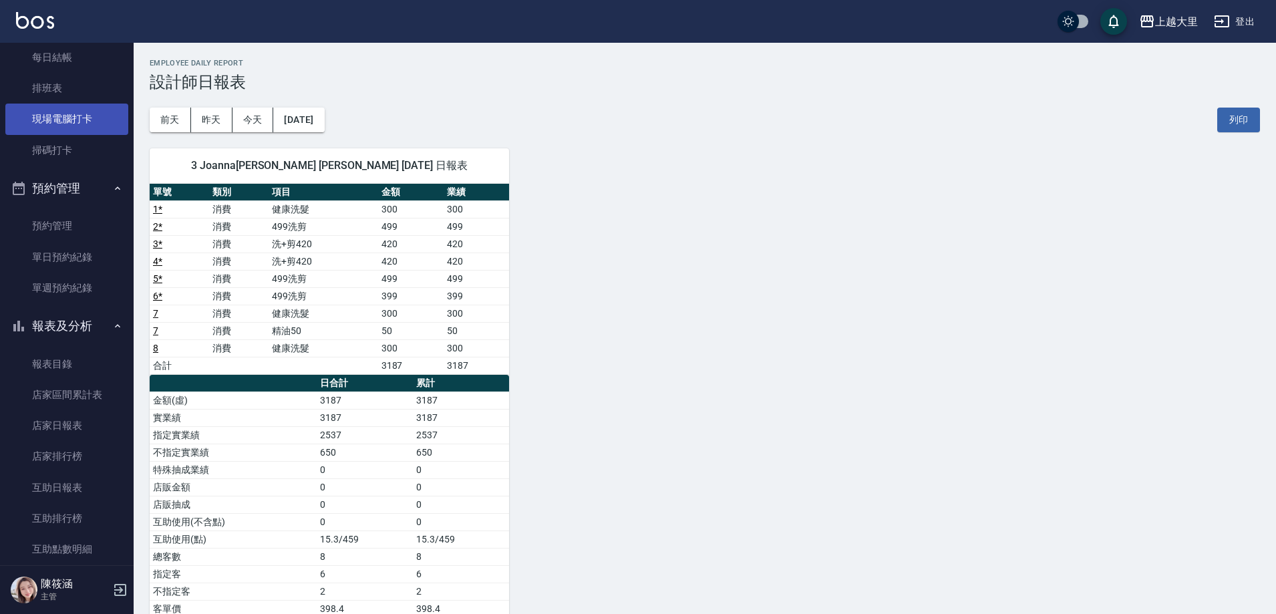
click at [63, 130] on link "現場電腦打卡" at bounding box center [66, 119] width 123 height 31
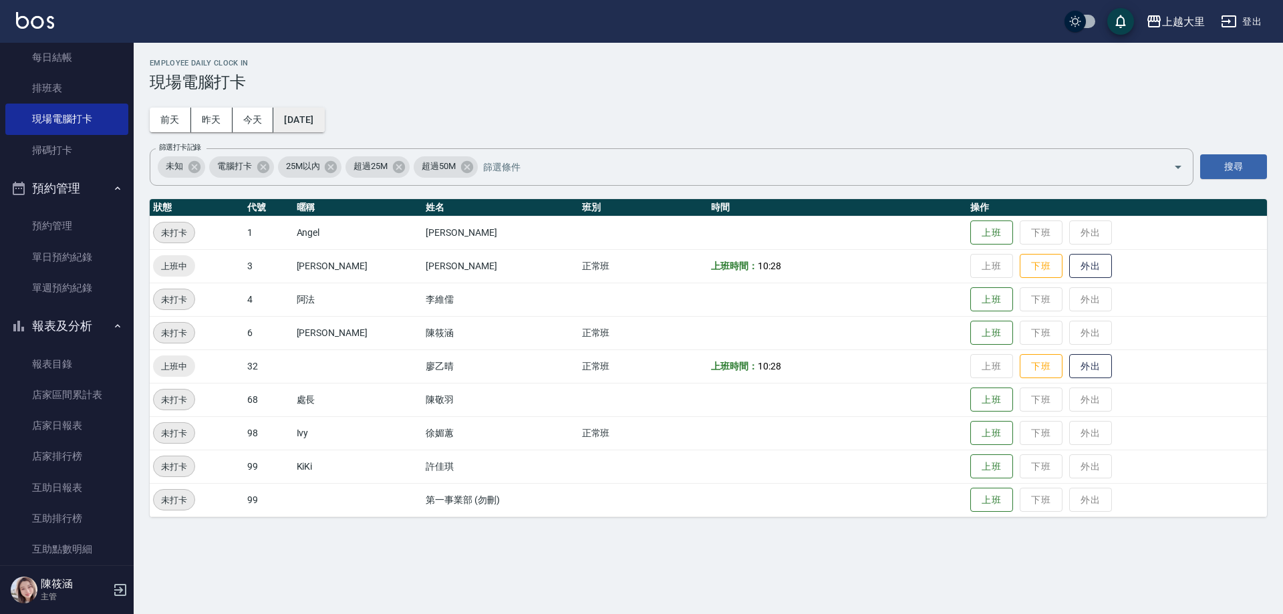
click at [322, 126] on button "[DATE]" at bounding box center [298, 120] width 51 height 25
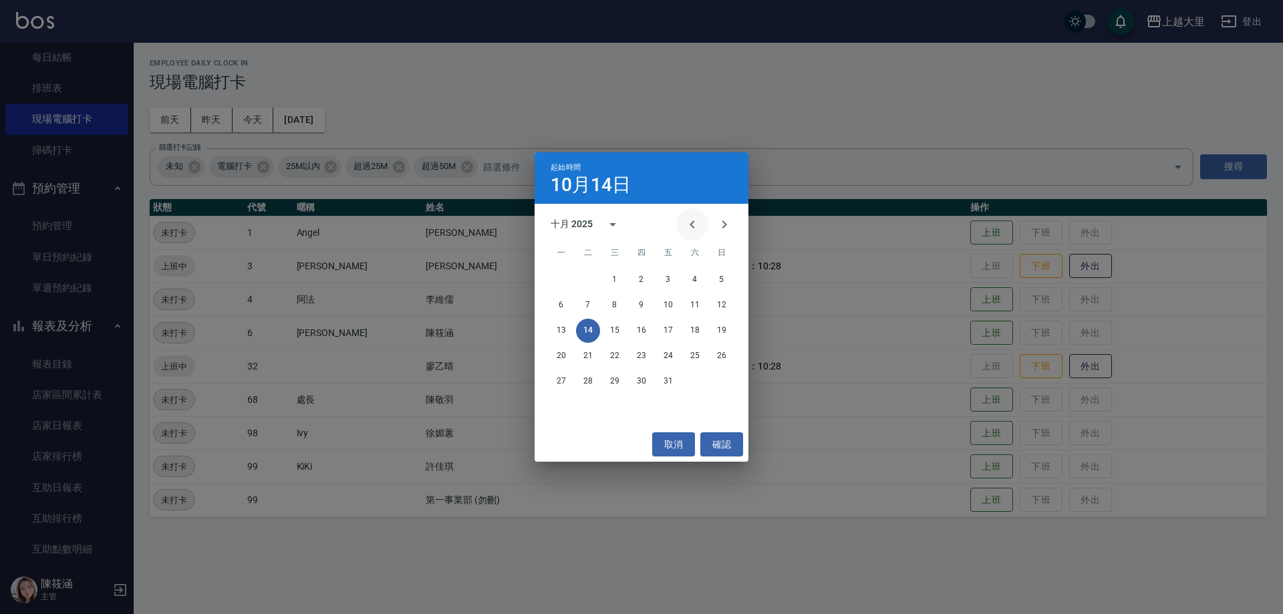
click at [694, 226] on icon "Previous month" at bounding box center [692, 224] width 16 height 16
click at [595, 280] on button "2" at bounding box center [588, 280] width 24 height 24
